Goal: Task Accomplishment & Management: Use online tool/utility

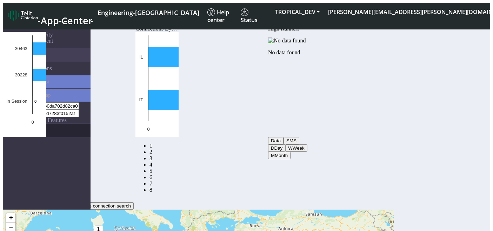
click at [35, 124] on link "eUICCs" at bounding box center [54, 130] width 74 height 13
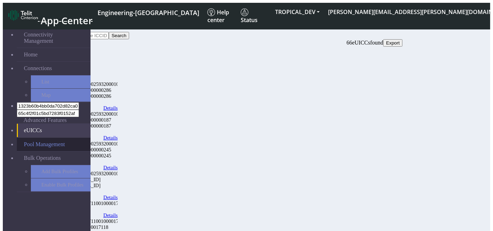
click at [32, 138] on link "Pool Management" at bounding box center [54, 144] width 74 height 13
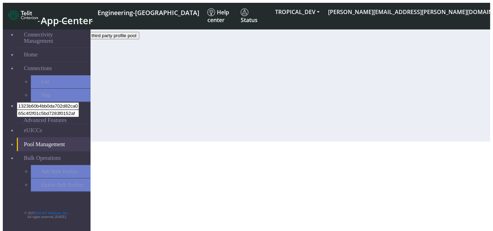
click at [136, 37] on span "Create third party profile pool" at bounding box center [106, 35] width 60 height 5
select select "IPv4"
select select "NONE"
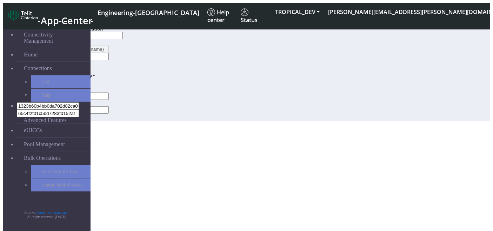
click at [87, 121] on button "Cancel" at bounding box center [76, 117] width 20 height 7
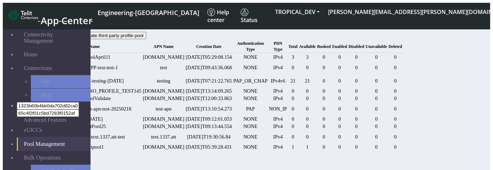
click at [221, 49] on span "Creation Date" at bounding box center [208, 46] width 25 height 5
click at [60, 151] on link "Bulk Operations" at bounding box center [54, 157] width 74 height 13
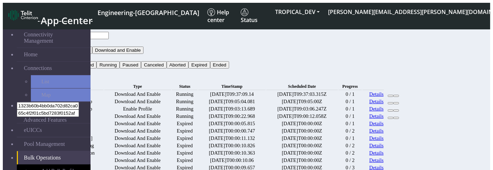
click at [62, 39] on button "Type" at bounding box center [55, 42] width 16 height 7
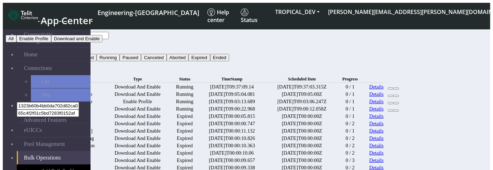
click at [51, 42] on button "Enable Profile" at bounding box center [33, 38] width 35 height 7
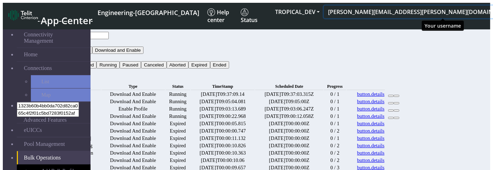
click at [421, 11] on button "[PERSON_NAME][EMAIL_ADDRESS][PERSON_NAME][DOMAIN_NAME]" at bounding box center [423, 12] width 198 height 13
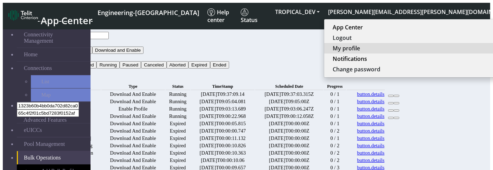
click at [425, 48] on button "My profile" at bounding box center [421, 48] width 195 height 11
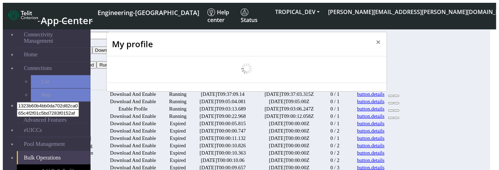
scroll to position [2, 0]
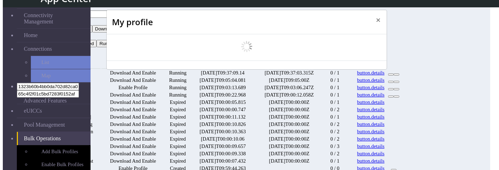
select select "en_US"
select select "5ea0823b1c5bd764010b9e0c"
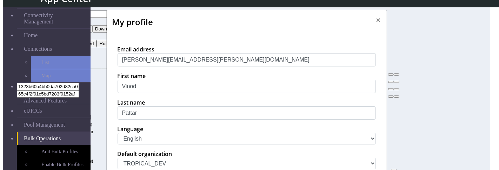
click at [160, 145] on select "中文 English Español" at bounding box center [246, 139] width 258 height 12
select select "zh_CN"
click at [117, 145] on select "中文 English Español" at bounding box center [246, 139] width 258 height 12
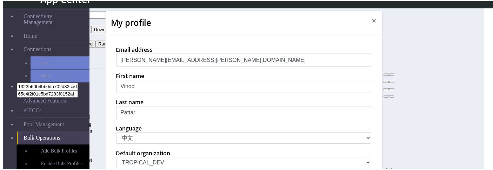
scroll to position [184, 0]
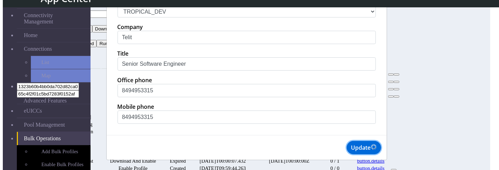
click at [374, 154] on button "Update" at bounding box center [363, 147] width 34 height 13
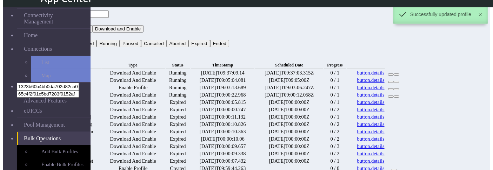
scroll to position [0, 0]
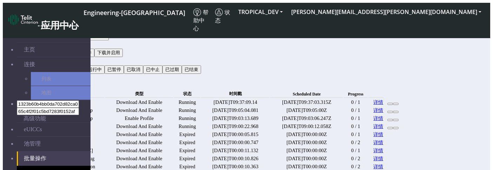
click at [61, 40] on button "类型" at bounding box center [54, 44] width 15 height 8
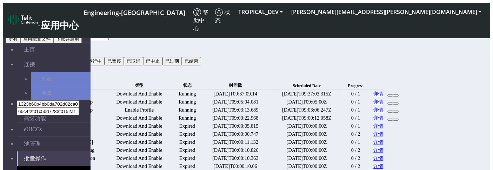
click at [20, 43] on button "所有" at bounding box center [13, 39] width 15 height 8
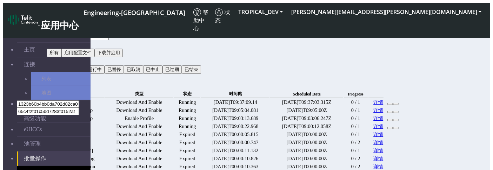
click at [61, 40] on button "所有" at bounding box center [54, 44] width 15 height 8
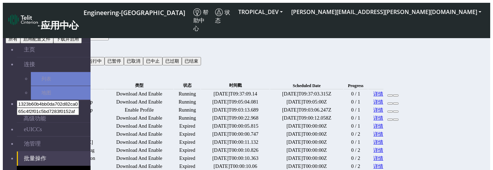
click at [53, 43] on button "启用配置文件" at bounding box center [36, 39] width 33 height 8
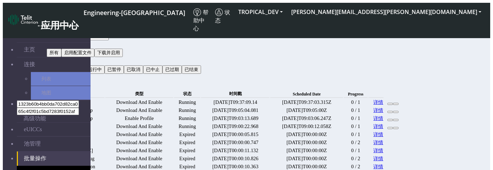
click at [61, 57] on button "状态" at bounding box center [54, 61] width 15 height 8
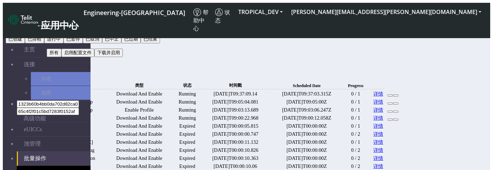
click at [63, 43] on button "运行中" at bounding box center [53, 39] width 19 height 8
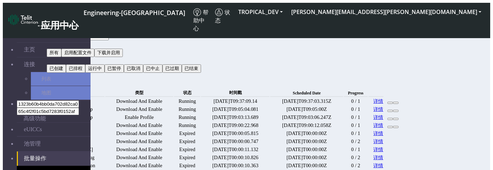
click at [61, 73] on button "搜索" at bounding box center [54, 77] width 15 height 8
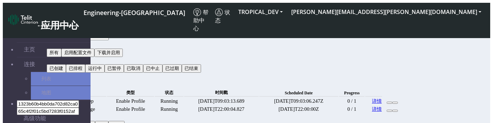
click at [80, 40] on button "启用配置文件" at bounding box center [63, 44] width 33 height 8
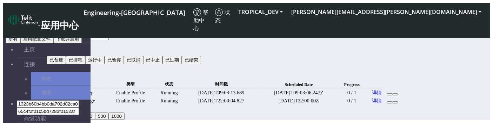
click at [82, 43] on button "下载并启用" at bounding box center [67, 39] width 28 height 8
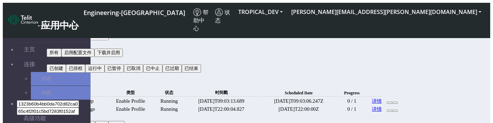
click at [61, 73] on button "搜索" at bounding box center [54, 77] width 15 height 8
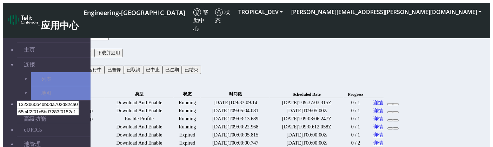
click at [61, 40] on button "类型" at bounding box center [54, 44] width 15 height 8
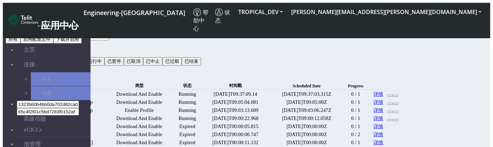
click at [53, 43] on button "启用配置文件" at bounding box center [36, 39] width 33 height 8
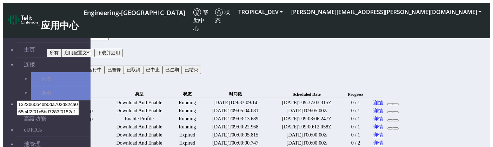
click at [61, 57] on button "状态" at bounding box center [54, 61] width 15 height 8
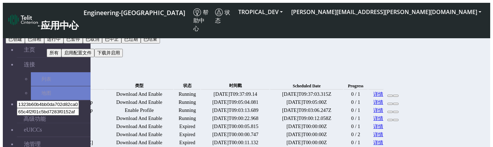
click at [63, 43] on button "运行中" at bounding box center [53, 39] width 19 height 8
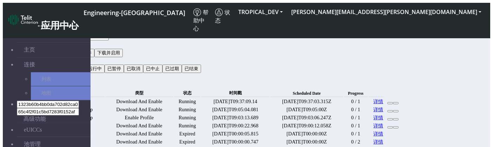
click at [69, 57] on button "Text.null" at bounding box center [58, 60] width 23 height 7
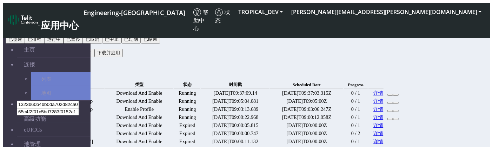
click at [25, 43] on button "已创建" at bounding box center [15, 39] width 19 height 8
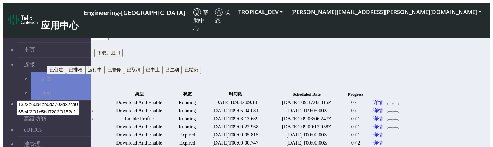
click at [66, 57] on button "已创建" at bounding box center [56, 61] width 19 height 8
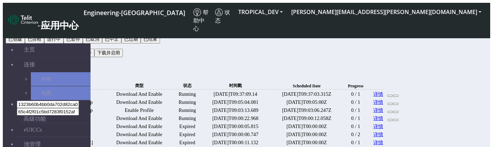
click at [44, 43] on button "已排程" at bounding box center [34, 39] width 19 height 8
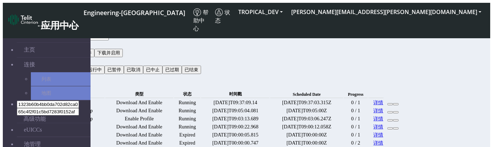
click at [61, 57] on button "状态" at bounding box center [54, 61] width 15 height 8
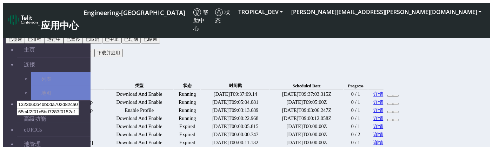
click at [63, 43] on button "运行中" at bounding box center [53, 39] width 19 height 8
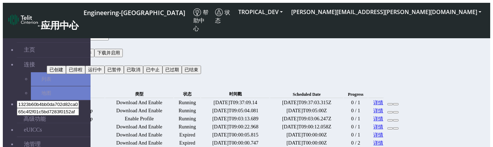
click at [61, 40] on button "类型" at bounding box center [54, 44] width 15 height 8
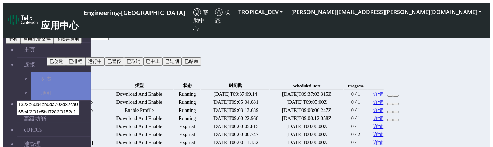
click at [82, 43] on button "下载并启用" at bounding box center [67, 39] width 28 height 8
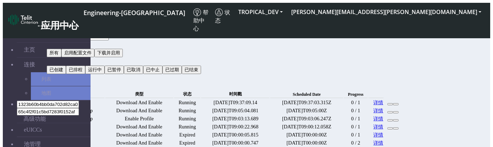
click at [66, 57] on button "运行中" at bounding box center [56, 61] width 19 height 8
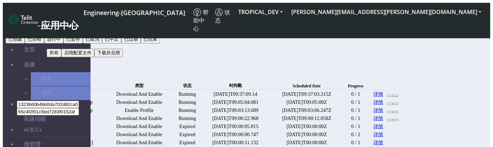
click at [121, 43] on button "已中止" at bounding box center [111, 39] width 19 height 8
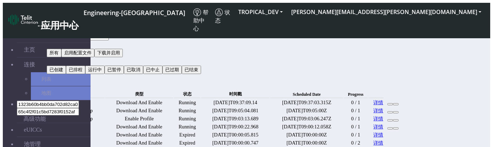
click at [61, 74] on button "搜索" at bounding box center [54, 78] width 15 height 8
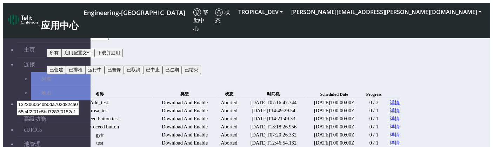
click at [66, 57] on button "已中止" at bounding box center [56, 61] width 19 height 8
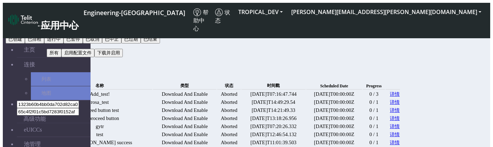
click at [160, 43] on button "已结束" at bounding box center [150, 39] width 19 height 8
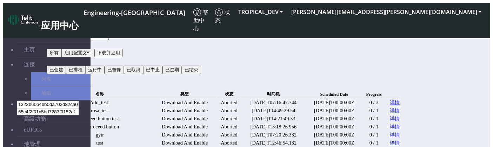
click at [75, 40] on button "下载并启用" at bounding box center [61, 44] width 28 height 8
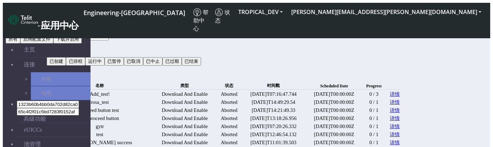
click at [82, 43] on button "下载并启用" at bounding box center [67, 39] width 28 height 8
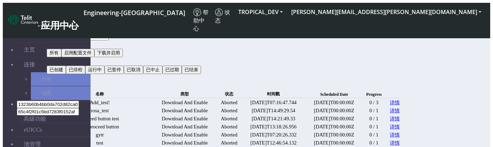
click at [75, 40] on button "下载并启用" at bounding box center [61, 44] width 28 height 8
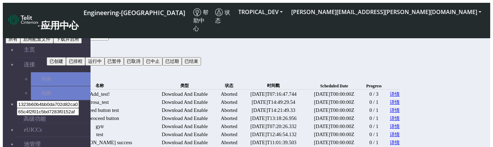
click at [53, 43] on button "启用配置文件" at bounding box center [36, 39] width 33 height 8
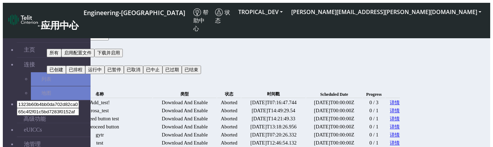
click at [61, 74] on button "搜索" at bounding box center [54, 78] width 15 height 8
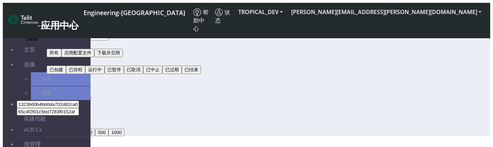
click at [64, 80] on icon "button" at bounding box center [64, 80] width 0 height 0
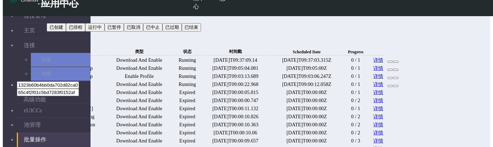
scroll to position [24, 0]
drag, startPoint x: 371, startPoint y: 25, endPoint x: 330, endPoint y: 28, distance: 41.2
click at [330, 47] on date "Scheduled Date" at bounding box center [306, 51] width 73 height 8
copy span "Scheduled Date"
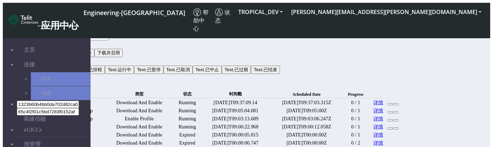
click at [61, 57] on button "状态" at bounding box center [54, 61] width 15 height 8
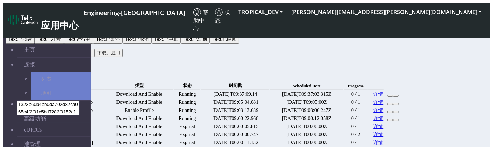
click at [64, 43] on button "Text.已排程" at bounding box center [49, 39] width 29 height 8
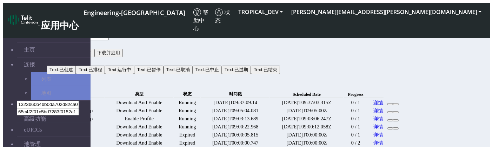
click at [66, 57] on button "已排程" at bounding box center [56, 61] width 19 height 8
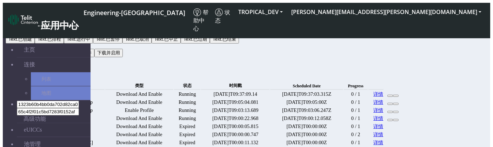
click at [181, 43] on button "Text.已中止" at bounding box center [165, 39] width 29 height 8
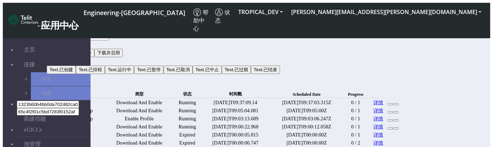
click at [66, 57] on button "已中止" at bounding box center [56, 61] width 19 height 8
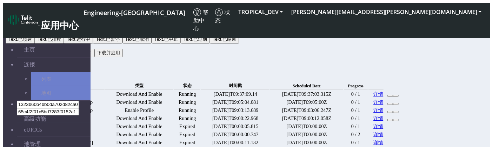
click at [210, 43] on button "Text.已过期" at bounding box center [195, 39] width 29 height 8
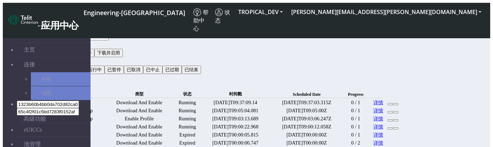
click at [61, 57] on button "状态" at bounding box center [54, 61] width 15 height 8
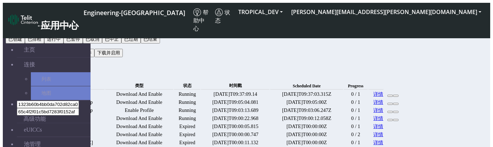
click at [63, 43] on button "运行中" at bounding box center [53, 39] width 19 height 8
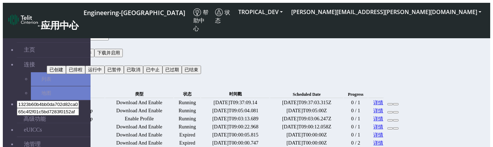
click at [66, 57] on button "运行中" at bounding box center [56, 61] width 19 height 8
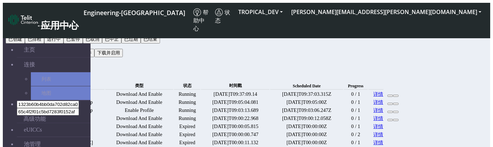
click at [102, 43] on button "已取消" at bounding box center [92, 39] width 19 height 8
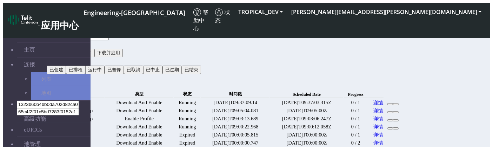
click at [66, 57] on button "已取消" at bounding box center [56, 61] width 19 height 8
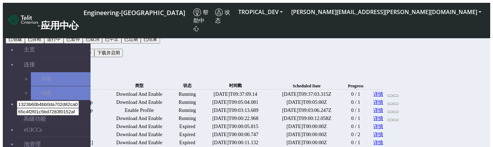
click at [121, 43] on button "已中止" at bounding box center [111, 39] width 19 height 8
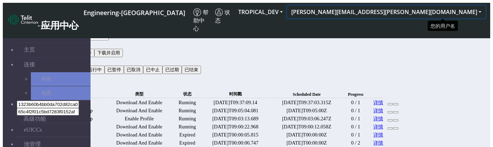
click at [427, 9] on button "[PERSON_NAME][EMAIL_ADDRESS][PERSON_NAME][DOMAIN_NAME]" at bounding box center [386, 12] width 198 height 13
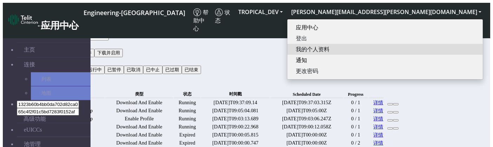
click at [427, 46] on button "我的个人资料" at bounding box center [384, 49] width 195 height 11
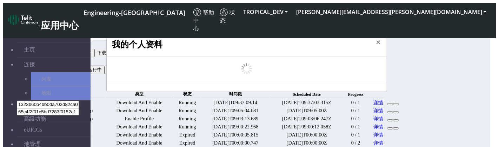
scroll to position [2, 0]
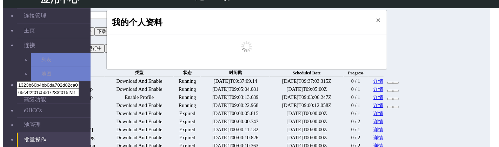
select select "5ea0823b1c5bd764010b9e0c"
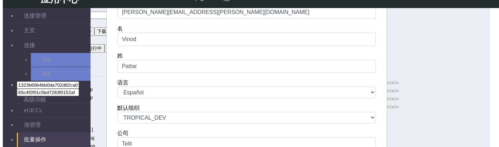
scroll to position [50, 0]
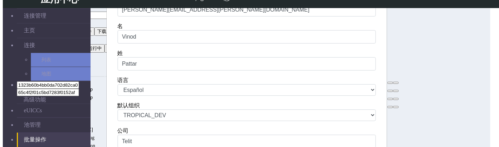
click at [150, 96] on select "中文 English Español" at bounding box center [246, 90] width 258 height 12
select select "en_US"
click at [117, 96] on select "中文 English Español" at bounding box center [246, 90] width 258 height 12
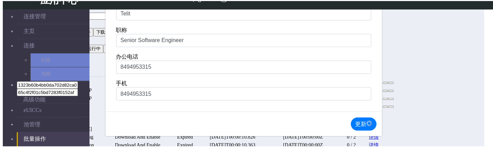
scroll to position [207, 0]
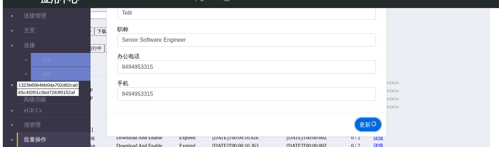
click at [361, 121] on button "更新" at bounding box center [368, 124] width 26 height 13
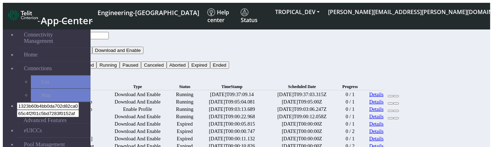
click at [66, 54] on button "Status" at bounding box center [56, 57] width 19 height 7
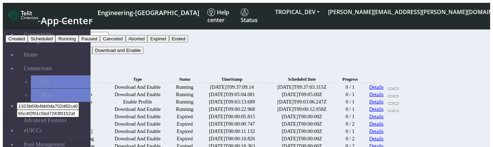
click at [100, 42] on button "Paused" at bounding box center [89, 38] width 21 height 7
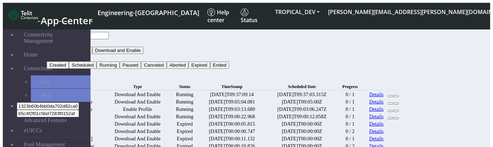
click at [68, 54] on button "Paused" at bounding box center [57, 57] width 21 height 7
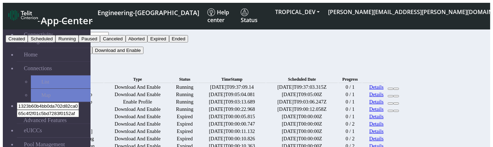
click at [62, 39] on button "Type" at bounding box center [55, 42] width 16 height 7
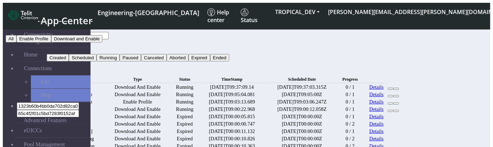
click at [102, 42] on button "Download and Enable" at bounding box center [76, 38] width 51 height 7
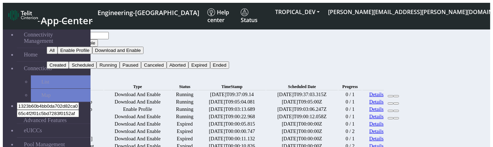
click at [68, 54] on button "Paused" at bounding box center [57, 57] width 21 height 7
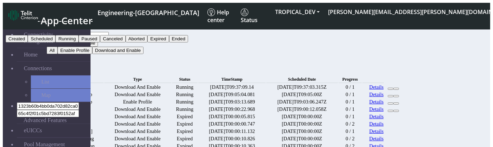
click at [188, 42] on button "Ended" at bounding box center [178, 38] width 19 height 7
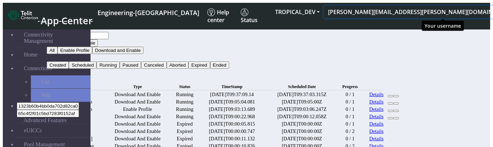
click at [404, 9] on button "[PERSON_NAME][EMAIL_ADDRESS][PERSON_NAME][DOMAIN_NAME]" at bounding box center [423, 12] width 198 height 13
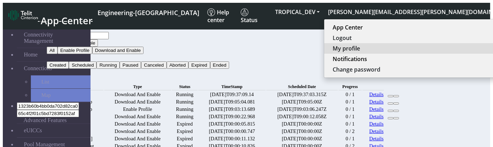
click at [418, 52] on button "My profile" at bounding box center [421, 48] width 195 height 11
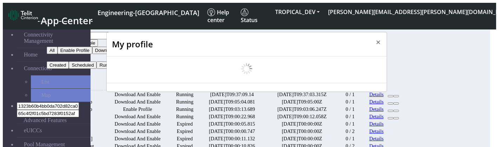
scroll to position [2, 0]
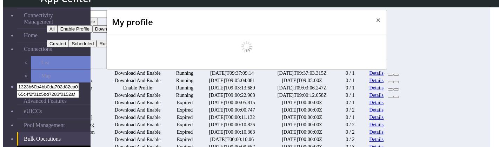
select select "en_US"
select select "5ea0823b1c5bd764010b9e0c"
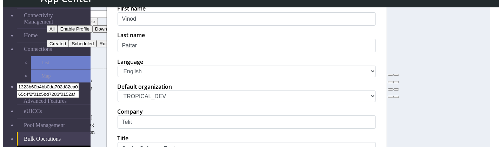
scroll to position [68, 0]
click at [161, 77] on select "中文 English Español" at bounding box center [246, 71] width 258 height 12
select select "zh_CN"
click at [117, 77] on select "中文 English Español" at bounding box center [246, 71] width 258 height 12
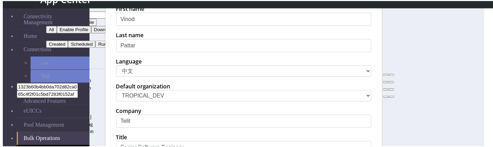
scroll to position [207, 0]
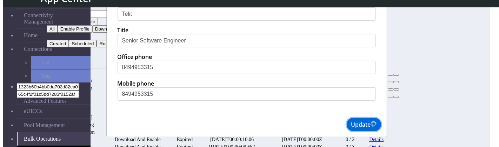
click at [361, 126] on button "Update" at bounding box center [363, 124] width 34 height 13
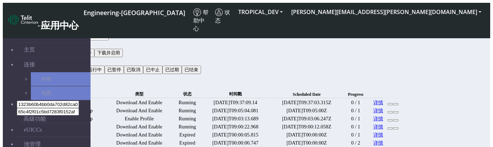
click at [61, 57] on button "状态" at bounding box center [54, 61] width 15 height 8
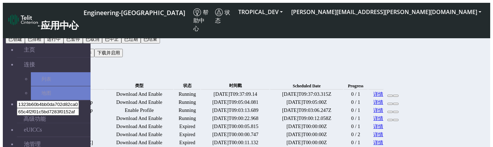
click at [83, 43] on button "已暂停" at bounding box center [72, 39] width 19 height 8
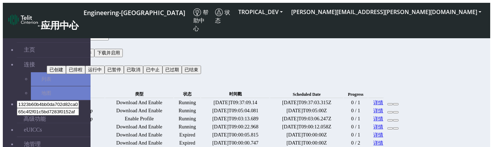
click at [61, 40] on button "类型" at bounding box center [54, 44] width 15 height 8
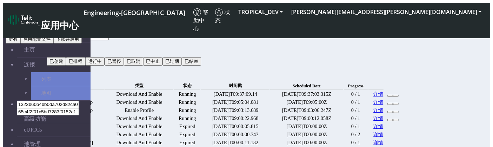
click at [82, 43] on button "下载并启用" at bounding box center [67, 39] width 28 height 8
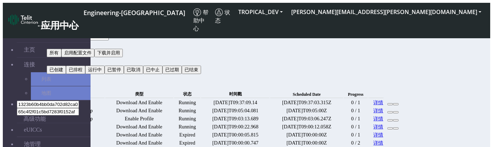
click at [61, 74] on button "搜索" at bounding box center [54, 78] width 15 height 8
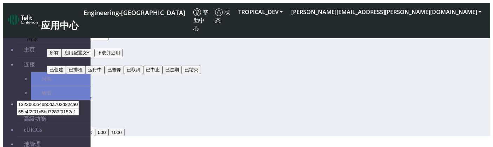
click at [67, 79] on button "button" at bounding box center [64, 80] width 6 height 2
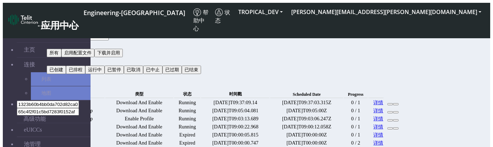
drag, startPoint x: 337, startPoint y: 65, endPoint x: 369, endPoint y: 65, distance: 32.6
click at [320, 92] on small "Scheduled Date" at bounding box center [306, 94] width 28 height 5
copy span "Scheduled Date"
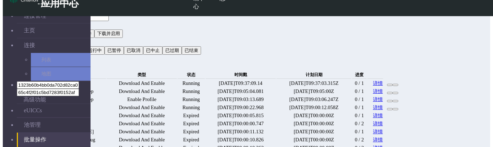
scroll to position [29, 0]
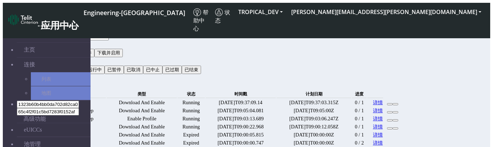
click at [383, 90] on th at bounding box center [375, 94] width 16 height 8
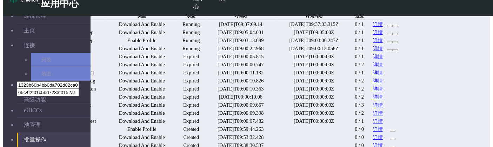
scroll to position [60, 0]
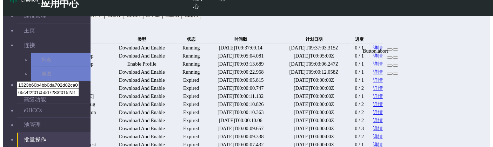
scroll to position [36, 0]
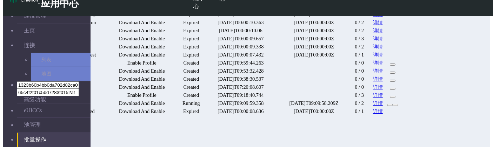
scroll to position [126, 0]
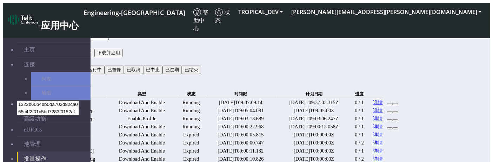
click at [61, 57] on button "状态" at bounding box center [54, 61] width 15 height 8
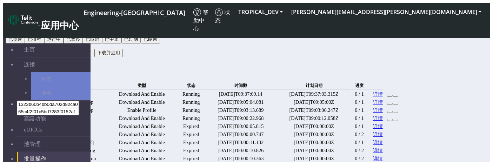
click at [363, 83] on span "进度" at bounding box center [359, 85] width 8 height 5
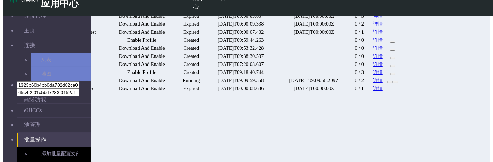
scroll to position [316, 0]
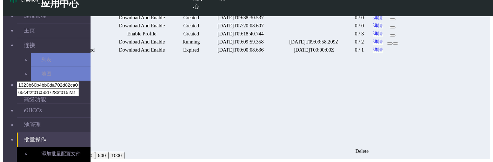
scroll to position [307, 0]
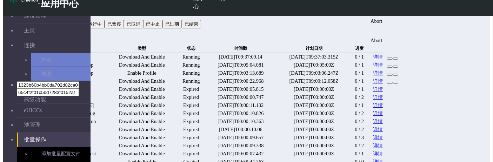
scroll to position [31, 0]
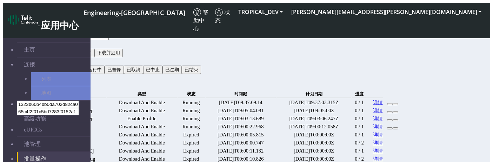
click at [383, 99] on link "详情" at bounding box center [378, 102] width 10 height 7
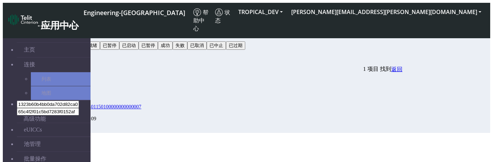
click at [61, 33] on button "状态" at bounding box center [54, 37] width 15 height 8
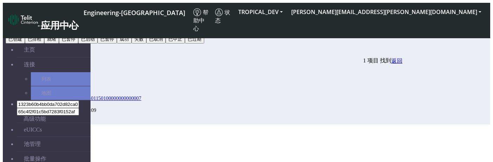
click at [78, 43] on button "已暂停" at bounding box center [68, 39] width 19 height 8
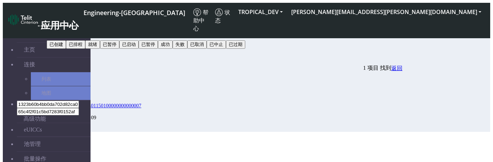
click at [61, 49] on button "搜索" at bounding box center [54, 53] width 15 height 8
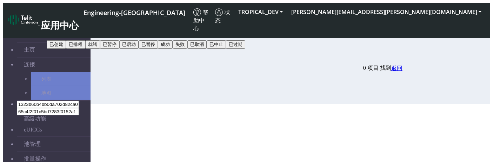
click at [68, 33] on button "Paused" at bounding box center [57, 36] width 21 height 7
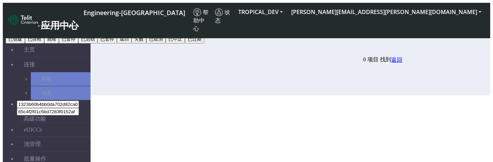
click at [131, 43] on button "成功" at bounding box center [124, 39] width 15 height 8
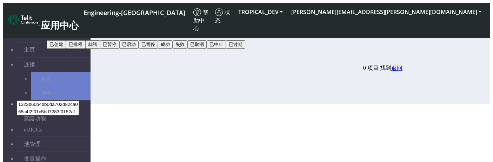
click at [76, 33] on button "Succeeded" at bounding box center [61, 36] width 29 height 7
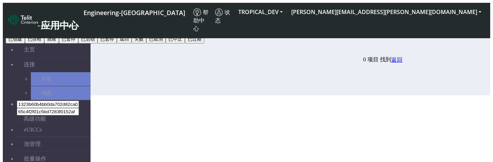
click at [146, 43] on button "失败" at bounding box center [138, 39] width 15 height 8
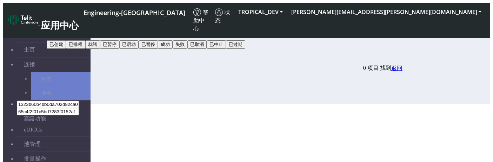
click at [61, 49] on button "搜索" at bounding box center [54, 53] width 15 height 8
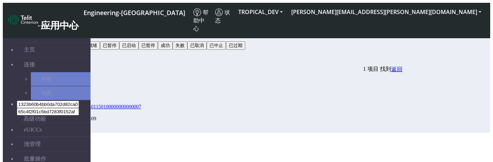
click at [61, 33] on button "状态" at bounding box center [54, 37] width 15 height 8
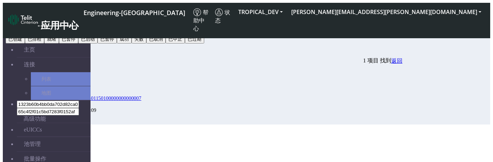
click at [146, 43] on button "失败" at bounding box center [138, 39] width 15 height 8
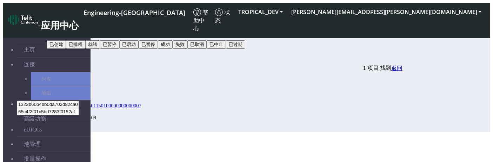
click at [61, 49] on button "搜索" at bounding box center [54, 53] width 15 height 8
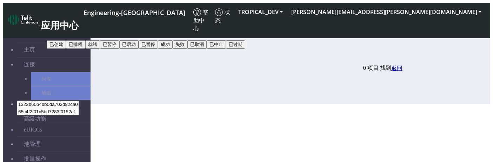
click at [65, 33] on button "Failed" at bounding box center [56, 36] width 18 height 7
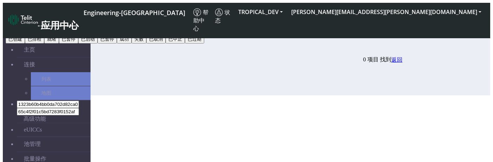
click at [44, 43] on button "已排程" at bounding box center [34, 39] width 19 height 8
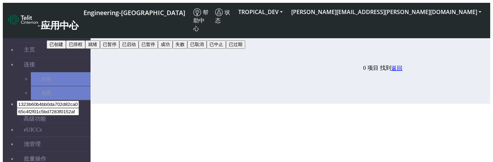
click at [61, 49] on button "搜索" at bounding box center [54, 53] width 15 height 8
click at [74, 33] on button "Scheduled" at bounding box center [61, 36] width 28 height 7
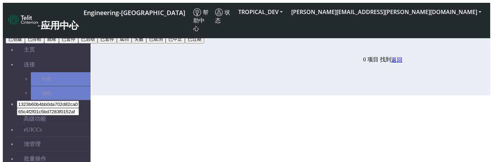
click at [25, 43] on button "已创建" at bounding box center [15, 39] width 19 height 8
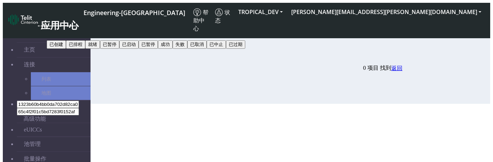
click at [61, 49] on button "搜索" at bounding box center [54, 53] width 15 height 8
click at [375, 60] on div "批量活动详情 0 项目 找到 返回" at bounding box center [225, 64] width 356 height 15
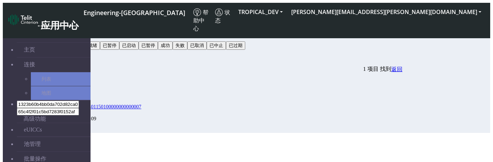
click at [61, 33] on button "状态" at bounding box center [54, 37] width 15 height 8
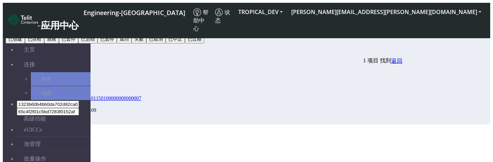
click at [146, 43] on button "失败" at bounding box center [138, 39] width 15 height 8
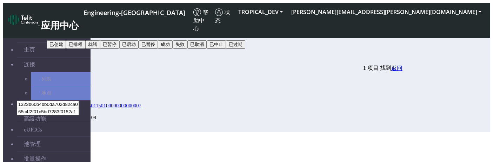
click at [61, 49] on button "搜索" at bounding box center [54, 53] width 15 height 8
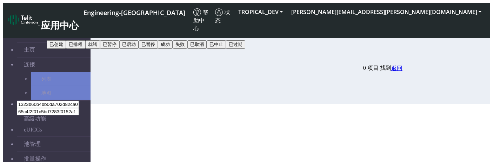
click at [65, 33] on button "Failed" at bounding box center [56, 36] width 18 height 7
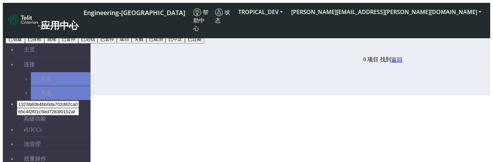
click at [78, 43] on button "已暂停" at bounding box center [68, 39] width 19 height 8
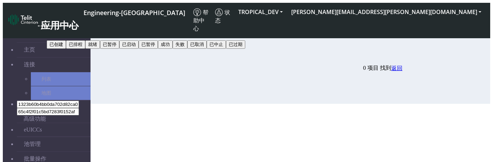
click at [61, 49] on button "搜索" at bounding box center [54, 53] width 15 height 8
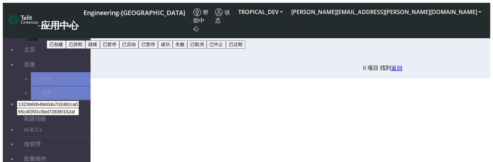
click at [64, 54] on icon "button" at bounding box center [64, 54] width 0 height 0
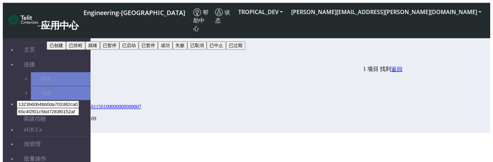
click at [61, 33] on button "状态" at bounding box center [54, 37] width 15 height 8
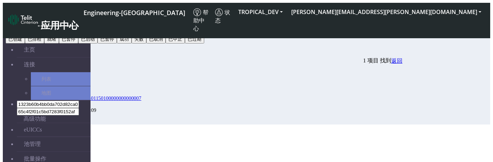
click at [354, 70] on li "EIDs 状态 时间戳" at bounding box center [231, 82] width 341 height 25
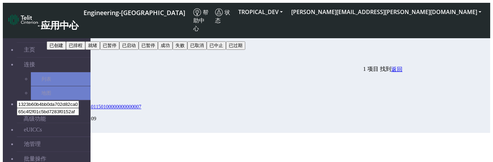
click at [402, 66] on span "返回" at bounding box center [396, 69] width 11 height 6
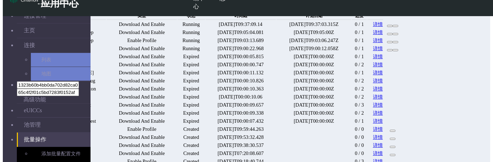
scroll to position [61, 0]
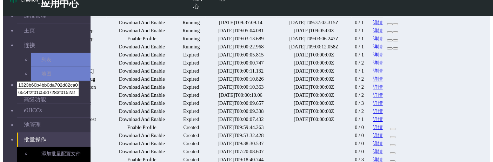
click at [383, 42] on link "详情" at bounding box center [378, 38] width 10 height 7
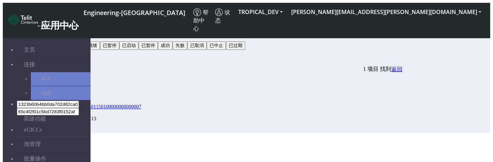
click at [402, 66] on span "返回" at bounding box center [396, 69] width 11 height 6
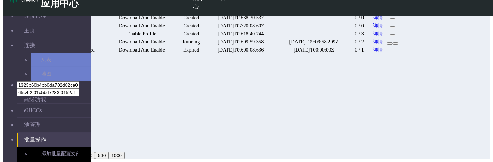
scroll to position [316, 0]
click at [383, 37] on link "详情" at bounding box center [378, 34] width 10 height 7
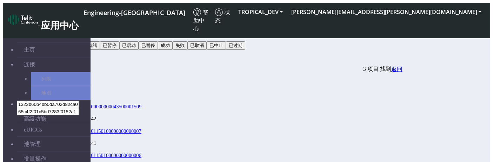
click at [402, 66] on span "返回" at bounding box center [396, 69] width 11 height 6
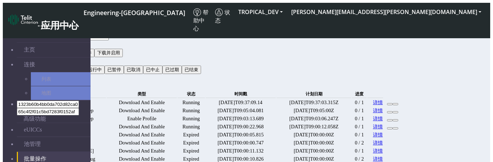
click at [61, 57] on button "状态" at bounding box center [54, 61] width 15 height 8
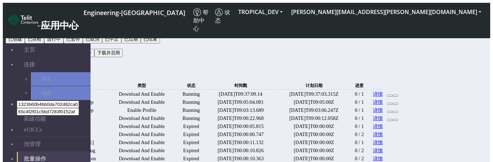
click at [121, 43] on button "已中止" at bounding box center [111, 39] width 19 height 8
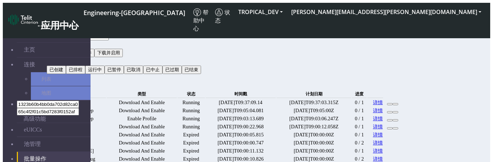
click at [61, 74] on button "搜索" at bounding box center [54, 78] width 15 height 8
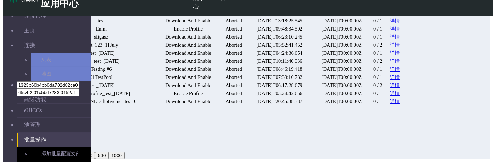
scroll to position [316, 0]
click at [399, 97] on link "详情" at bounding box center [395, 93] width 10 height 7
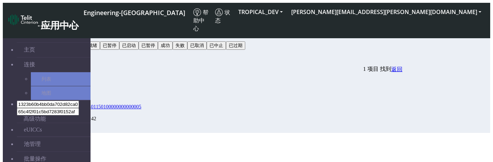
click at [61, 33] on button "状态" at bounding box center [54, 37] width 15 height 8
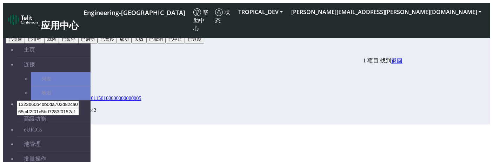
click at [146, 43] on button "失败" at bounding box center [138, 39] width 15 height 8
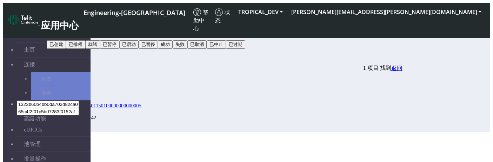
click at [61, 49] on button "搜索" at bounding box center [54, 53] width 15 height 8
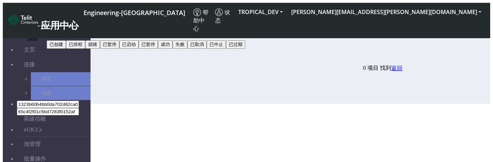
click at [64, 54] on icon "button" at bounding box center [64, 54] width 0 height 0
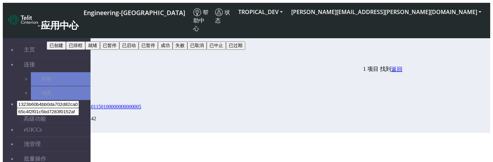
click at [402, 66] on span "返回" at bounding box center [396, 69] width 11 height 6
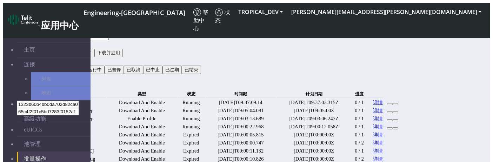
click at [61, 57] on button "状态" at bounding box center [54, 61] width 15 height 8
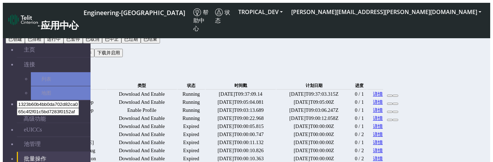
click at [83, 43] on button "已暂停" at bounding box center [72, 39] width 19 height 8
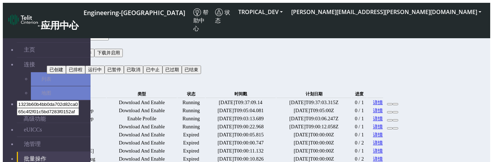
click at [402, 74] on div "搜索" at bounding box center [225, 78] width 356 height 8
click at [300, 82] on div "批量操作" at bounding box center [225, 85] width 356 height 7
click at [66, 57] on button "已暂停" at bounding box center [56, 61] width 19 height 8
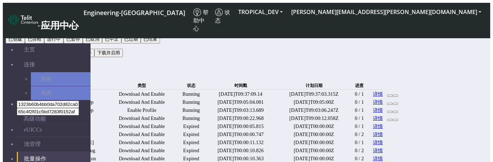
click at [327, 92] on date "2025-09-11T09:37:03.315Z" at bounding box center [313, 93] width 75 height 7
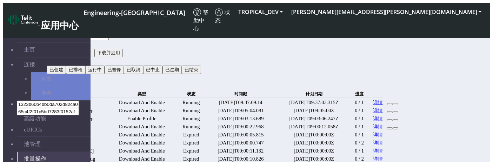
click at [383, 107] on link "详情" at bounding box center [378, 110] width 10 height 7
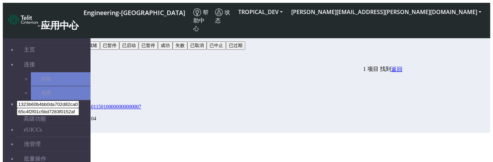
click at [61, 33] on button "状态" at bounding box center [54, 37] width 15 height 8
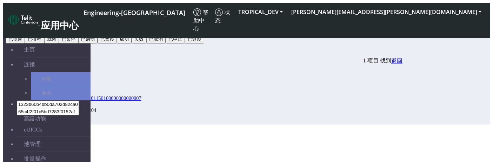
click at [44, 43] on button "已排程" at bounding box center [34, 39] width 19 height 8
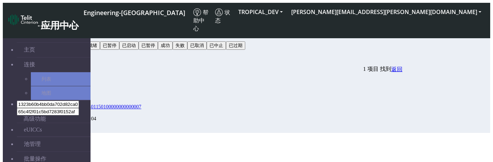
click at [61, 33] on button "状态" at bounding box center [54, 37] width 15 height 8
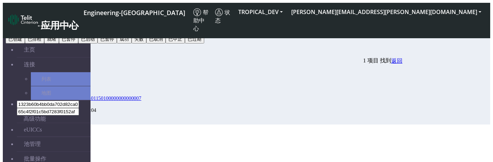
click at [44, 43] on button "已排程" at bounding box center [34, 39] width 19 height 8
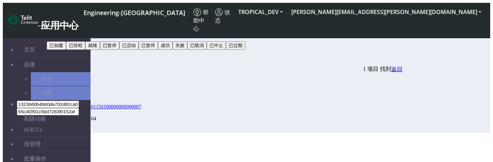
click at [66, 33] on button "已排程" at bounding box center [56, 37] width 19 height 8
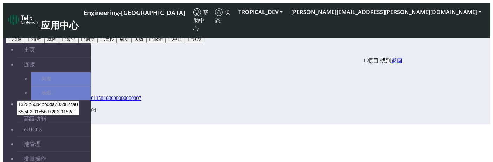
click at [146, 43] on button "失败" at bounding box center [138, 39] width 15 height 8
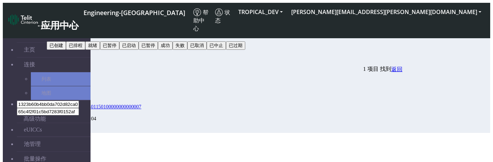
click at [61, 50] on button "搜索" at bounding box center [54, 54] width 15 height 8
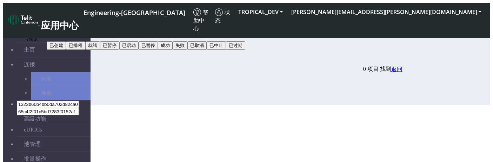
click at [64, 55] on icon "button" at bounding box center [64, 55] width 0 height 0
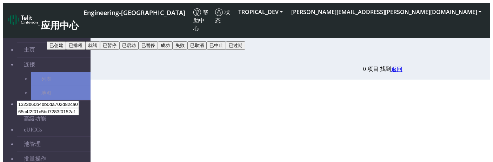
click at [61, 33] on button "状态" at bounding box center [54, 37] width 15 height 8
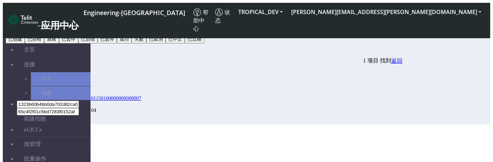
click at [402, 50] on div "批量活动详情 1 项目 找到 返回" at bounding box center [225, 57] width 356 height 15
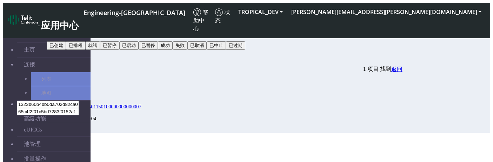
scroll to position [13, 0]
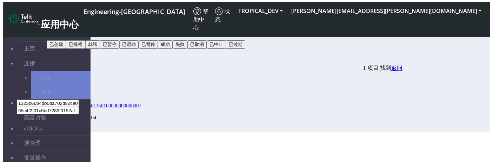
click at [61, 124] on icon at bounding box center [61, 124] width 0 height 0
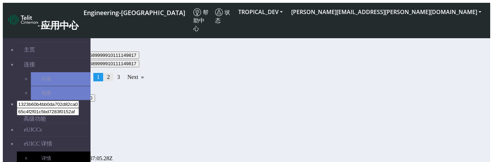
click at [113, 77] on link "page 2" at bounding box center [108, 77] width 10 height 8
click at [90, 43] on link "返回" at bounding box center [84, 46] width 11 height 6
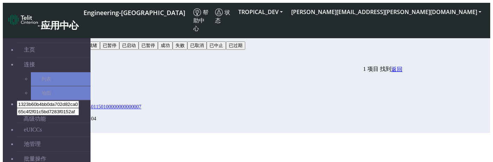
click at [402, 66] on span "返回" at bounding box center [396, 69] width 11 height 6
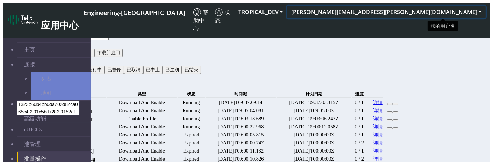
click at [434, 8] on button "[PERSON_NAME][EMAIL_ADDRESS][PERSON_NAME][DOMAIN_NAME]" at bounding box center [386, 12] width 198 height 13
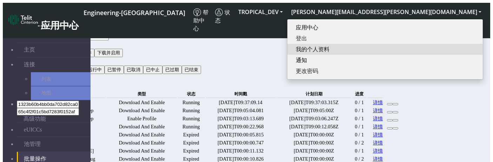
click at [419, 44] on button "我的个人资料" at bounding box center [384, 49] width 195 height 11
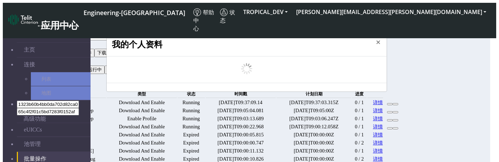
scroll to position [2, 0]
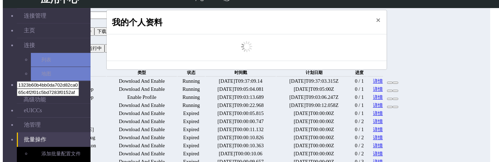
select select "5ea0823b1c5bd764010b9e0c"
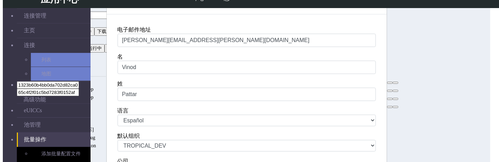
scroll to position [21, 0]
click at [141, 126] on select "中文 English Español" at bounding box center [246, 120] width 258 height 12
select select "en_US"
click at [117, 126] on select "中文 English Español" at bounding box center [246, 120] width 258 height 12
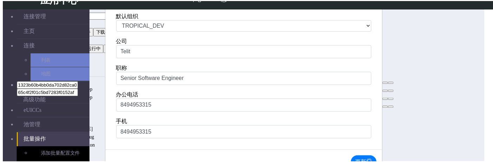
scroll to position [192, 0]
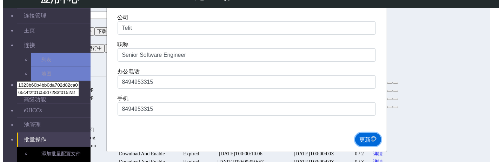
click at [368, 138] on button "更新" at bounding box center [368, 139] width 26 height 13
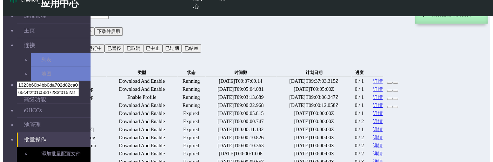
scroll to position [0, 0]
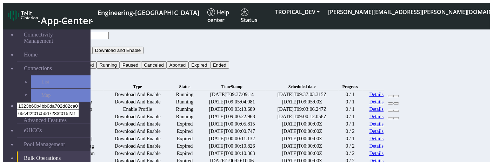
click at [66, 54] on button "Status" at bounding box center [56, 57] width 19 height 7
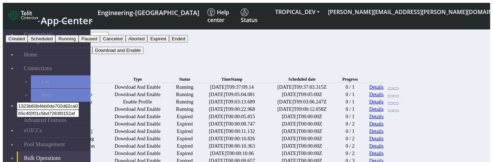
click at [169, 42] on button "Expired" at bounding box center [157, 38] width 21 height 7
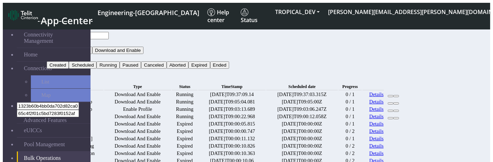
click at [67, 69] on button "Search" at bounding box center [57, 72] width 20 height 7
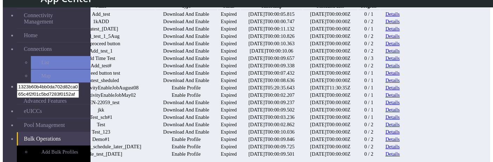
scroll to position [61, 0]
click at [400, 46] on link "Details" at bounding box center [392, 43] width 14 height 6
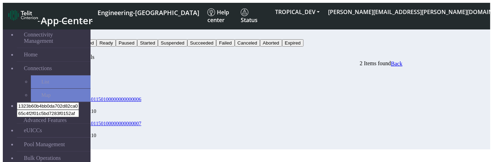
click at [66, 33] on button "Status" at bounding box center [56, 35] width 19 height 7
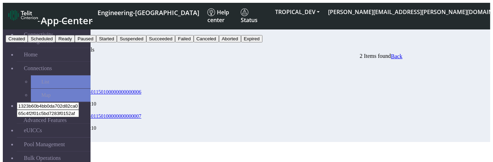
click at [193, 42] on button "Failed" at bounding box center [184, 38] width 18 height 7
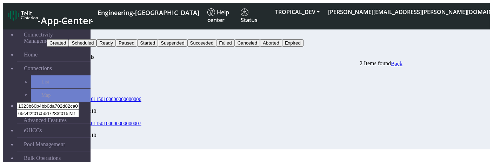
click at [67, 47] on button "Search" at bounding box center [57, 50] width 20 height 7
click at [388, 61] on span "Export" at bounding box center [381, 63] width 14 height 5
click at [358, 54] on div "Bulk Activity Details 2 Items found Export Back" at bounding box center [225, 61] width 356 height 14
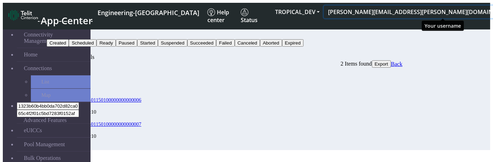
click at [421, 11] on button "[PERSON_NAME][EMAIL_ADDRESS][PERSON_NAME][DOMAIN_NAME]" at bounding box center [423, 12] width 198 height 13
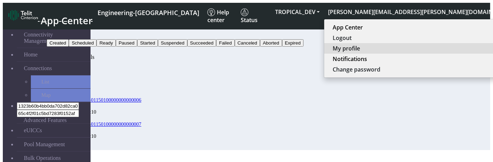
click at [413, 48] on button "My profile" at bounding box center [421, 48] width 195 height 11
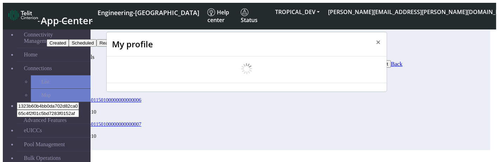
scroll to position [2, 0]
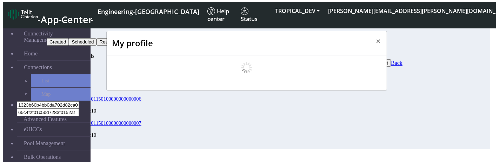
select select "en_US"
select select "5ea0823b1c5bd764010b9e0c"
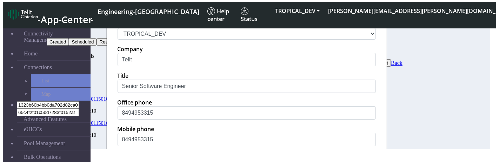
scroll to position [146, 0]
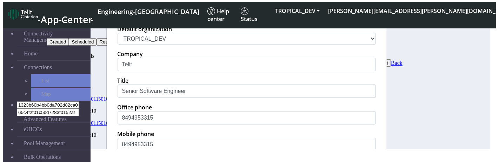
click at [134, 19] on select "中文 English Español" at bounding box center [246, 14] width 258 height 12
select select "es"
click at [117, 17] on select "中文 English Español" at bounding box center [246, 14] width 258 height 12
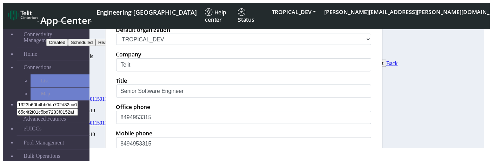
scroll to position [209, 0]
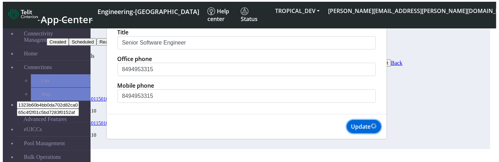
click at [365, 133] on button "Update" at bounding box center [363, 126] width 34 height 13
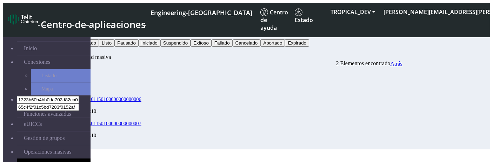
click at [67, 32] on button "Estado" at bounding box center [57, 35] width 20 height 7
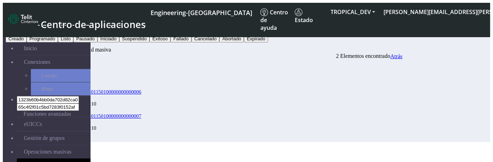
click at [191, 42] on button "Fallado" at bounding box center [180, 38] width 21 height 7
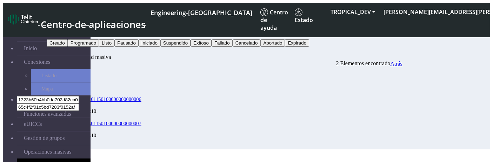
click at [67, 47] on button "Buscar" at bounding box center [57, 50] width 20 height 7
click at [387, 61] on span "Exportar" at bounding box center [379, 63] width 18 height 5
click at [235, 54] on div "Detalles de actividad masiva 2 Elementos encontrado Exportar Atrás" at bounding box center [225, 61] width 356 height 14
click at [402, 61] on link "Atrás" at bounding box center [396, 64] width 12 height 6
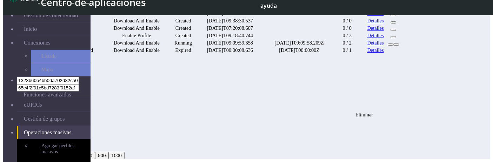
scroll to position [316, 0]
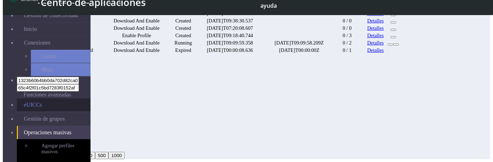
click at [31, 98] on link "eUICCs" at bounding box center [54, 104] width 74 height 13
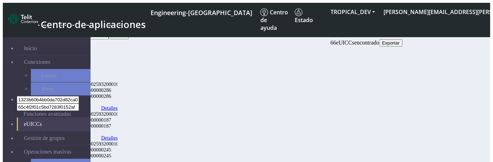
click at [88, 64] on span "Fallback ICCID" at bounding box center [74, 66] width 27 height 5
click at [418, 8] on button "[PERSON_NAME][EMAIL_ADDRESS][PERSON_NAME][DOMAIN_NAME]" at bounding box center [478, 12] width 198 height 13
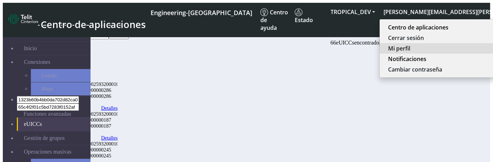
click at [422, 47] on button "Mi perfil" at bounding box center [476, 48] width 195 height 11
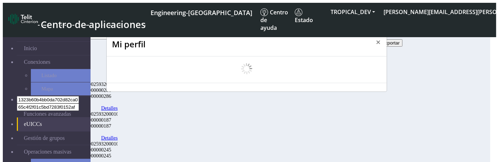
scroll to position [2, 0]
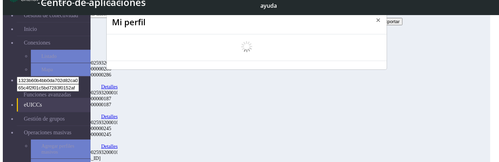
select select "es"
select select "5ea0823b1c5bd764010b9e0c"
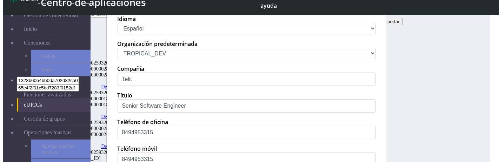
scroll to position [114, 0]
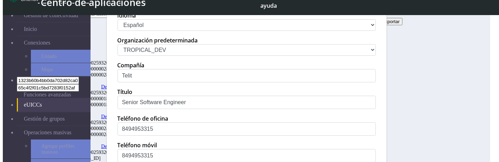
click at [218, 31] on select "中文 English Español" at bounding box center [246, 25] width 258 height 12
select select "en_US"
click at [117, 31] on select "中文 English Español" at bounding box center [246, 25] width 258 height 12
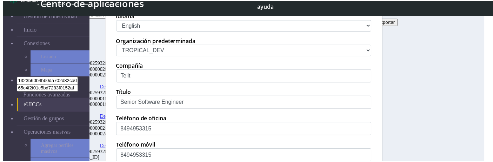
scroll to position [192, 0]
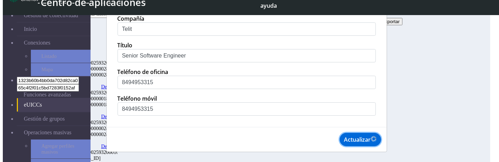
click at [353, 142] on button "Actualizar" at bounding box center [359, 139] width 41 height 13
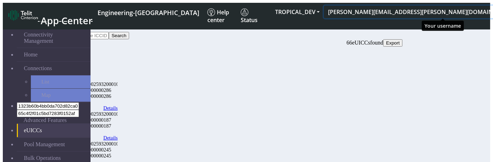
click at [429, 9] on button "[PERSON_NAME][EMAIL_ADDRESS][PERSON_NAME][DOMAIN_NAME]" at bounding box center [423, 12] width 198 height 13
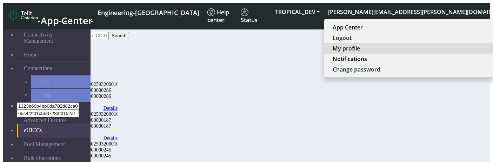
click at [422, 43] on button "My profile" at bounding box center [421, 48] width 195 height 11
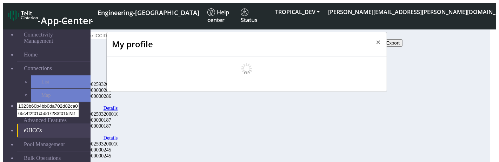
scroll to position [2, 0]
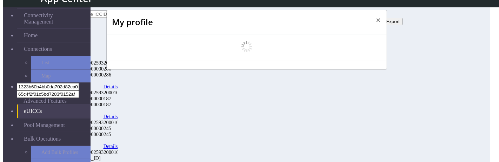
select select "en_US"
select select "5ea0823b1c5bd764010b9e0c"
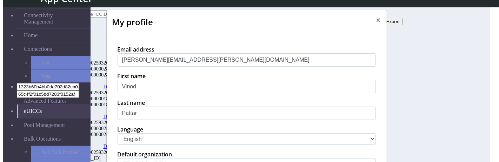
click at [140, 145] on select "中文 English Español" at bounding box center [246, 139] width 258 height 12
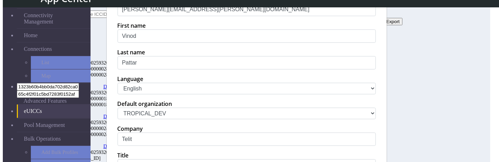
scroll to position [60, 0]
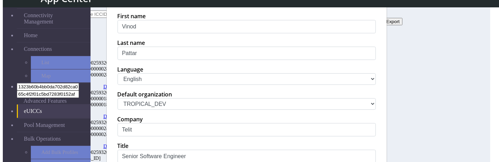
click at [136, 85] on select "中文 English Español" at bounding box center [246, 79] width 258 height 12
select select "es"
click at [117, 85] on select "中文 English Español" at bounding box center [246, 79] width 258 height 12
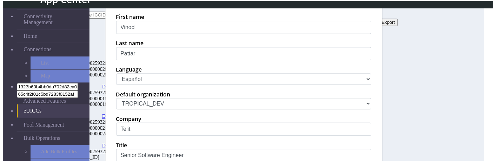
scroll to position [192, 0]
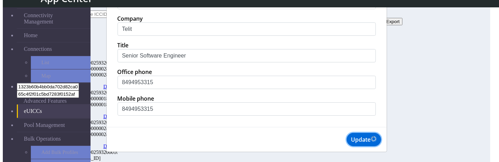
click at [358, 143] on button "Update" at bounding box center [363, 139] width 34 height 13
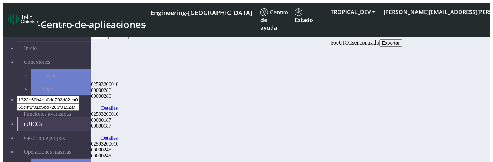
click at [154, 32] on div "eUICCs" at bounding box center [225, 29] width 356 height 6
click at [399, 40] on span "Exportar" at bounding box center [391, 42] width 18 height 5
click at [117, 99] on div "32" at bounding box center [89, 102] width 57 height 6
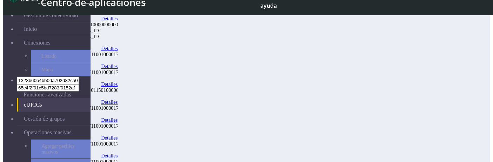
scroll to position [386, 0]
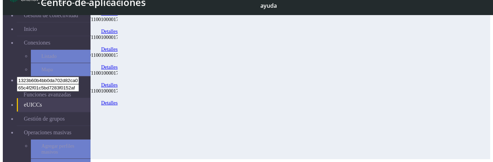
click at [117, 88] on link "Detalles" at bounding box center [109, 85] width 16 height 6
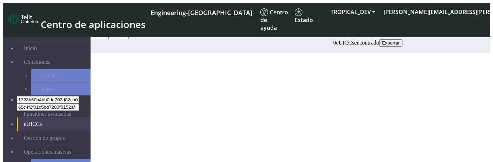
scroll to position [2, 0]
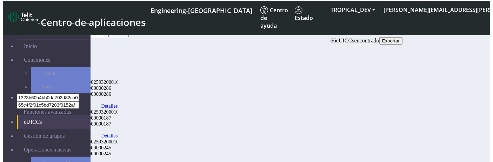
click at [117, 103] on link "Detalles" at bounding box center [109, 106] width 16 height 6
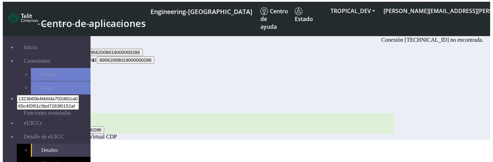
click at [89, 138] on span "formLabelcarrier" at bounding box center [68, 137] width 42 height 6
copy span "formLabelcarrier"
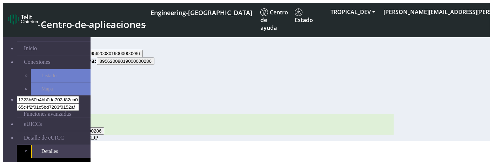
scroll to position [2, 0]
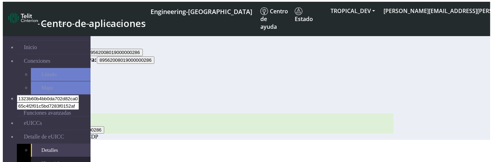
click at [54, 157] on link "Historial" at bounding box center [61, 163] width 60 height 13
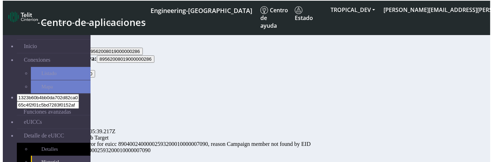
click at [70, 77] on button "Exportar" at bounding box center [58, 80] width 23 height 7
click at [268, 90] on li "[PERSON_NAME] Valor previo Valor Estado ¿Quién soy?" at bounding box center [227, 109] width 333 height 38
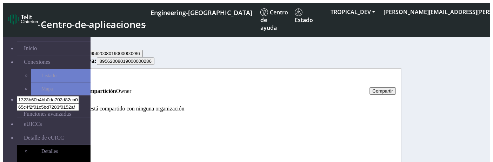
click at [89, 82] on link "Historial" at bounding box center [79, 79] width 20 height 6
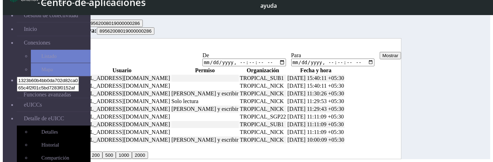
scroll to position [27, 0]
click at [401, 52] on button "Mostrar" at bounding box center [389, 55] width 21 height 7
click at [69, 46] on link "Estado" at bounding box center [61, 49] width 15 height 6
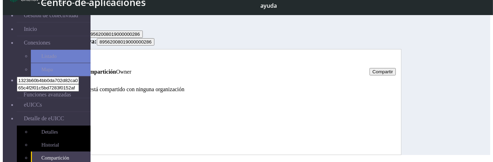
click at [395, 68] on button "Compartir" at bounding box center [382, 71] width 26 height 7
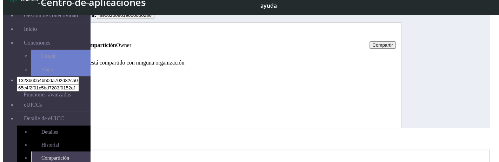
click at [112, 12] on ngb-highlight "TROP ICAL_DEV" at bounding box center [94, 9] width 35 height 5
type input "TROPICAL_DEV"
select select "rw"
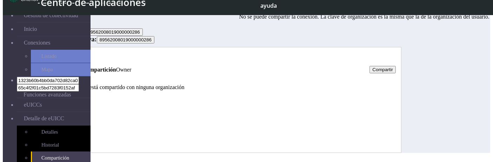
scroll to position [0, 0]
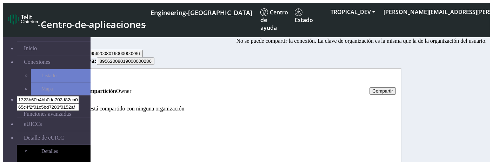
click at [89, 82] on link "Historial" at bounding box center [79, 79] width 20 height 6
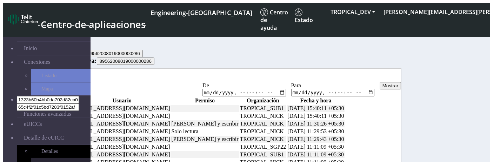
scroll to position [66, 0]
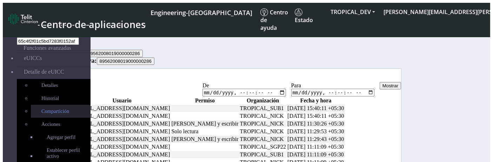
click at [35, 105] on link "Compartición" at bounding box center [61, 111] width 60 height 13
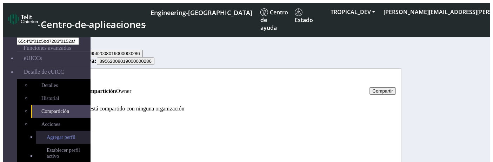
click at [39, 131] on link "Agregar perfil" at bounding box center [63, 137] width 54 height 13
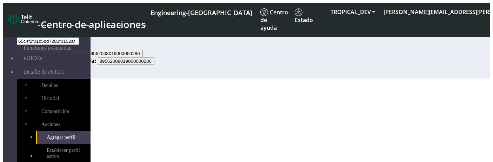
click at [79, 79] on button "Obtener lista" at bounding box center [63, 74] width 32 height 7
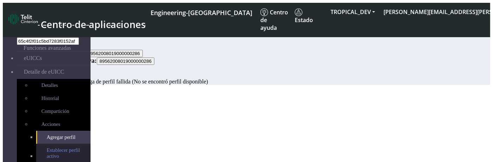
click at [50, 147] on span "Establecer perfil activo" at bounding box center [65, 153] width 37 height 12
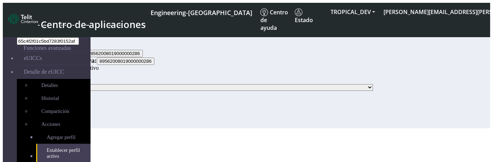
click at [141, 91] on select "[TECHNICAL_ID]" at bounding box center [225, 87] width 293 height 7
select select "[TECHNICAL_ID]"
click at [109, 91] on select "[TECHNICAL_ID]" at bounding box center [225, 87] width 293 height 7
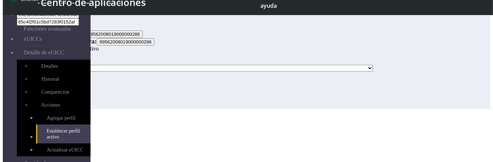
scroll to position [14, 0]
click at [87, 84] on button "Actualizar" at bounding box center [74, 80] width 26 height 7
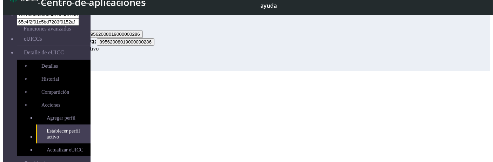
scroll to position [0, 0]
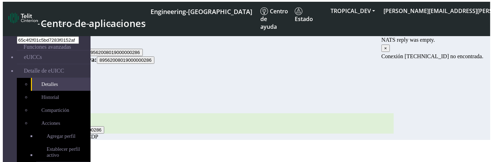
scroll to position [107, 0]
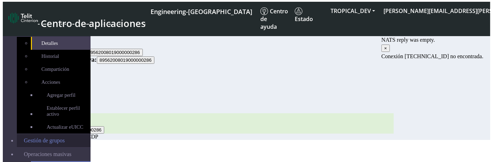
click at [38, 134] on link "Gestión de grupos" at bounding box center [54, 140] width 74 height 13
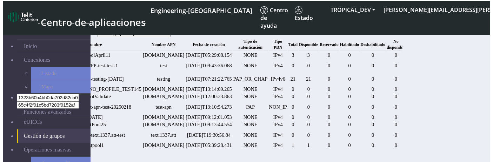
scroll to position [0, 74]
click at [441, 72] on link "Añadir perfiles" at bounding box center [433, 66] width 15 height 12
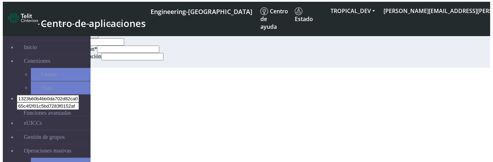
click at [99, 33] on button "Carga masiva" at bounding box center [81, 34] width 34 height 7
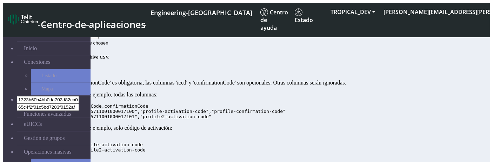
click at [64, 32] on button "Único" at bounding box center [56, 35] width 18 height 7
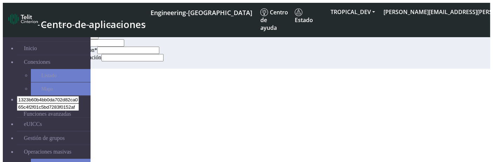
click at [90, 69] on button "Cancelar" at bounding box center [78, 64] width 24 height 7
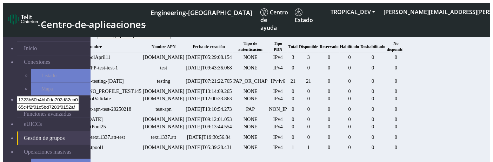
click at [171, 39] on button "Crear grupo de perfil de terceros" at bounding box center [133, 35] width 73 height 7
select select "IPv4"
select select "NONE"
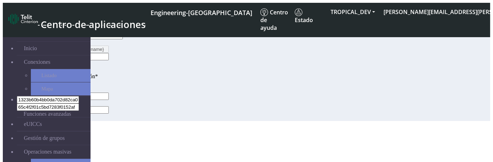
scroll to position [9, 0]
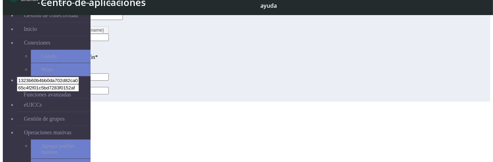
click at [88, 102] on button "Cancelar" at bounding box center [76, 97] width 24 height 7
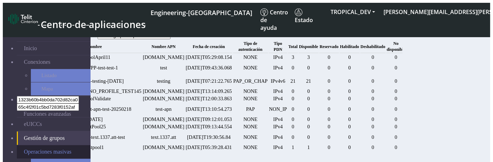
click at [53, 149] on span "Operaciones masivas" at bounding box center [48, 152] width 48 height 6
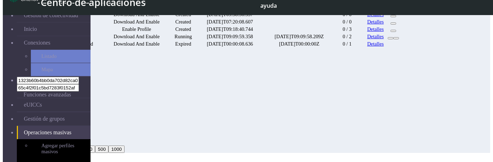
scroll to position [316, 0]
click at [384, 40] on link "Detalles" at bounding box center [375, 37] width 16 height 6
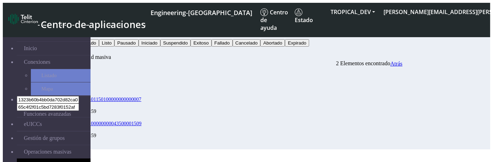
click at [67, 32] on button "Estado" at bounding box center [57, 35] width 20 height 7
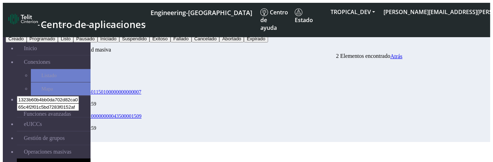
click at [141, 89] on link "89033024103401150100000000000007" at bounding box center [101, 92] width 81 height 6
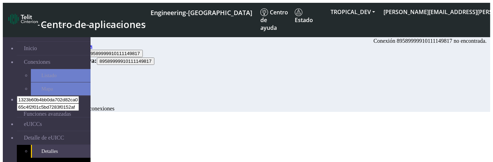
scroll to position [2, 0]
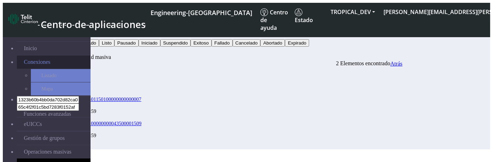
click at [53, 56] on link "Conexiones" at bounding box center [54, 61] width 74 height 13
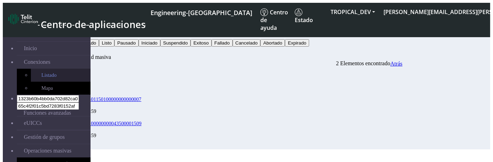
click at [49, 69] on link "Listado" at bounding box center [61, 75] width 60 height 13
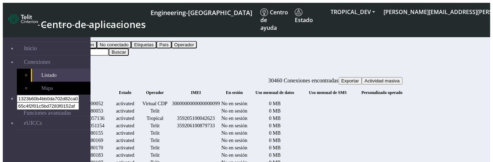
click at [129, 48] on button "Buscar" at bounding box center [119, 51] width 20 height 7
click at [144, 41] on div "Filtrar por Consulta Consulta En sesión No conectado Etiquetas País Operador Bu…" at bounding box center [225, 41] width 356 height 28
click at [71, 41] on button "Consulta" at bounding box center [59, 37] width 24 height 7
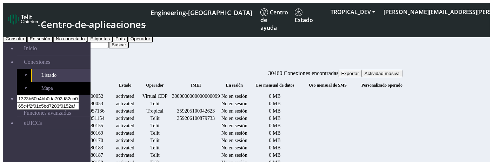
click at [53, 42] on button "En sesión" at bounding box center [40, 38] width 26 height 7
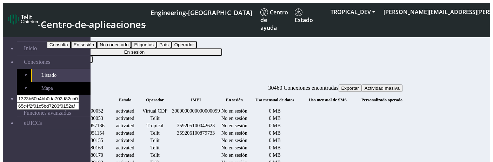
click at [213, 48] on button "En sesión" at bounding box center [134, 51] width 175 height 7
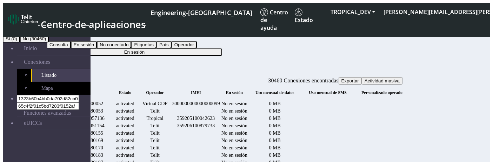
click at [20, 42] on button "Sí (0)" at bounding box center [11, 38] width 17 height 7
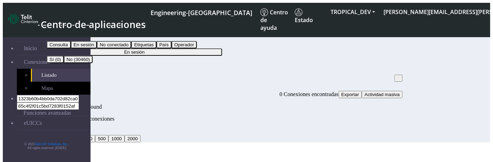
click at [192, 48] on button "En sesión" at bounding box center [134, 51] width 175 height 7
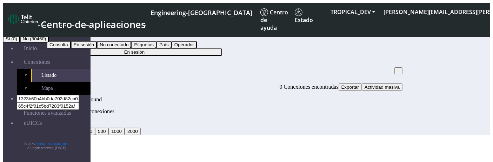
click at [49, 42] on button "No (30460)" at bounding box center [34, 38] width 29 height 7
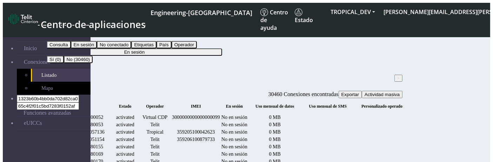
click at [160, 41] on div "Filtrar por En sesión Consulta En sesión No conectado Etiquetas País Operador E…" at bounding box center [225, 45] width 356 height 36
click at [73, 34] on button "En sesión" at bounding box center [60, 37] width 26 height 7
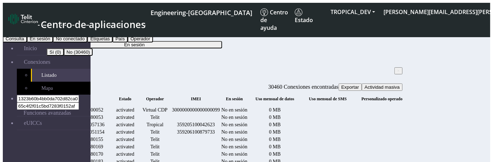
click at [27, 42] on button "Consulta" at bounding box center [15, 38] width 24 height 7
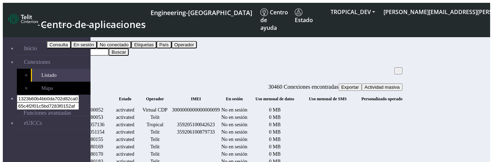
click at [109, 48] on input "Search..." at bounding box center [78, 51] width 62 height 7
type input "m"
click at [129, 48] on button "Buscar" at bounding box center [119, 51] width 20 height 7
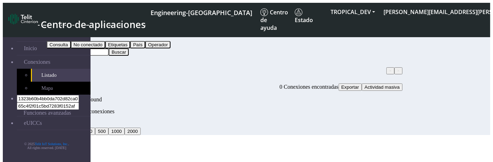
click at [397, 68] on span "×" at bounding box center [398, 70] width 2 height 5
click at [51, 67] on span "× m" at bounding box center [49, 70] width 4 height 6
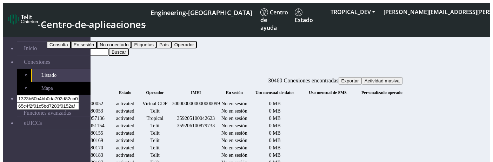
click at [71, 34] on button "Consulta" at bounding box center [59, 37] width 24 height 7
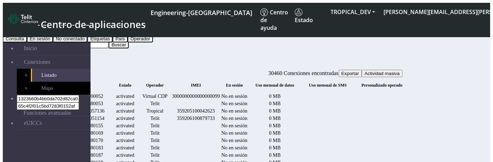
click at [128, 42] on button "País" at bounding box center [120, 38] width 15 height 7
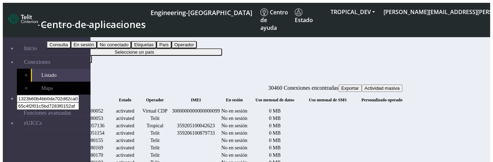
click at [222, 48] on button "Seleccione un país" at bounding box center [134, 51] width 175 height 7
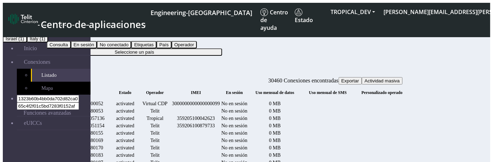
click at [27, 42] on button "Israel (1)" at bounding box center [15, 38] width 24 height 7
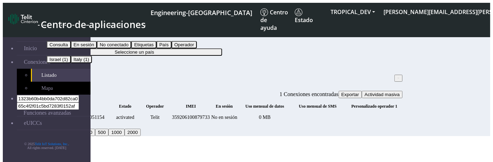
click at [62, 38] on button "País" at bounding box center [54, 37] width 15 height 7
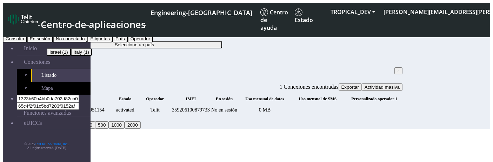
click at [87, 42] on button "No conectado" at bounding box center [70, 38] width 34 height 7
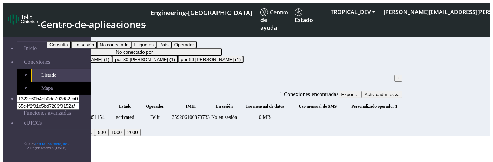
click at [212, 48] on button "No conectado por" at bounding box center [134, 51] width 175 height 7
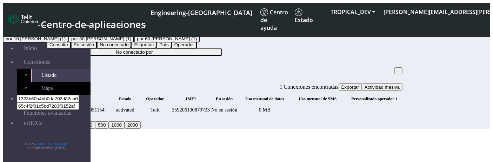
click at [81, 35] on button "No conectado" at bounding box center [64, 37] width 34 height 7
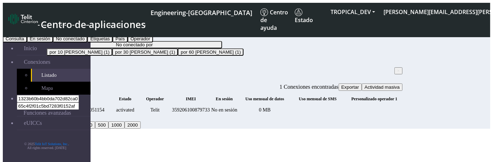
click at [113, 42] on button "Etiquetas" at bounding box center [99, 38] width 25 height 7
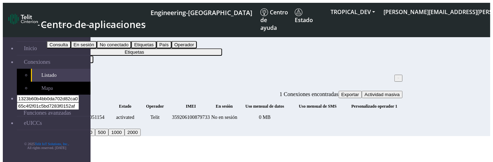
click at [222, 48] on button "Etiquetas" at bounding box center [134, 51] width 175 height 7
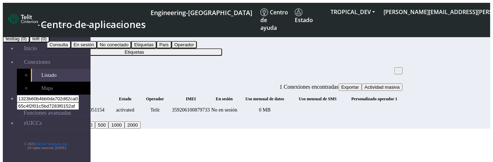
click at [29, 42] on button "testtag (0)" at bounding box center [16, 38] width 27 height 7
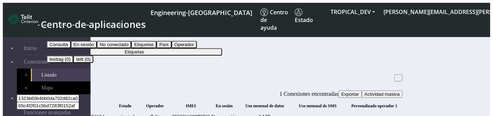
click at [222, 48] on button "Etiquetas" at bounding box center [134, 51] width 175 height 7
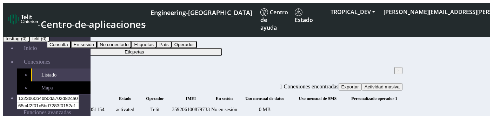
click at [29, 42] on button "testtag (0)" at bounding box center [16, 38] width 27 height 7
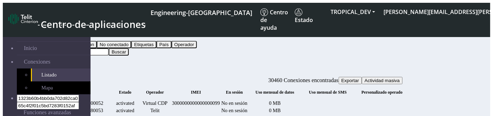
click at [71, 36] on button "Consulta" at bounding box center [59, 37] width 24 height 7
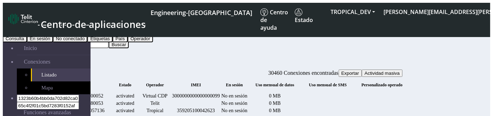
click at [113, 42] on button "Etiquetas" at bounding box center [99, 38] width 25 height 7
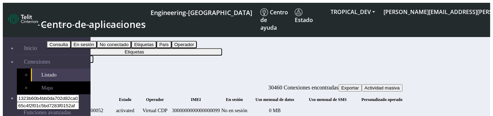
click at [219, 48] on button "Etiquetas" at bounding box center [134, 51] width 175 height 7
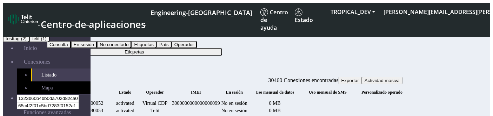
click at [29, 42] on button "testtag (2)" at bounding box center [16, 38] width 27 height 7
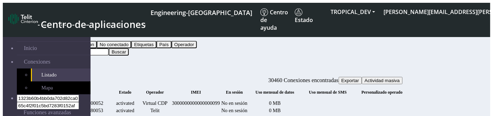
click at [71, 38] on button "Consulta" at bounding box center [59, 37] width 24 height 7
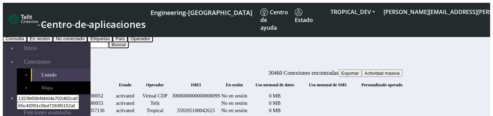
click at [113, 42] on button "Etiquetas" at bounding box center [99, 38] width 25 height 7
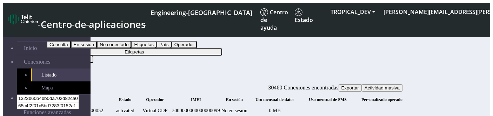
click at [221, 48] on button "Etiquetas" at bounding box center [134, 51] width 175 height 7
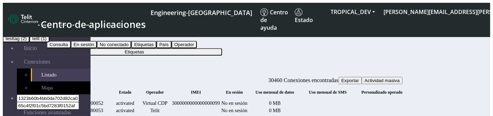
click at [29, 42] on button "testtag (2)" at bounding box center [16, 38] width 27 height 7
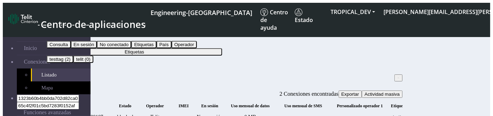
click at [72, 35] on button "Etiquetas" at bounding box center [59, 37] width 25 height 7
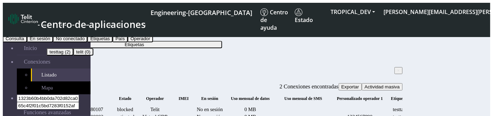
click at [27, 42] on button "Consulta" at bounding box center [15, 38] width 24 height 7
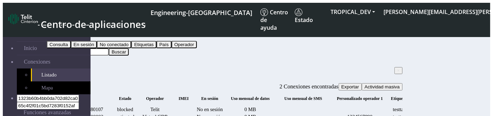
click at [109, 48] on input "Search..." at bounding box center [78, 51] width 62 height 7
click at [129, 48] on button "Buscar" at bounding box center [119, 51] width 20 height 7
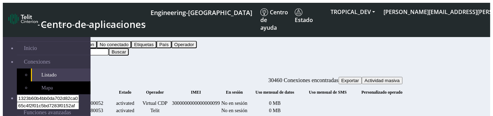
click at [129, 48] on button "Buscar" at bounding box center [119, 51] width 20 height 7
click at [109, 48] on input "Search..." at bounding box center [78, 51] width 62 height 7
click at [71, 35] on button "Consulta" at bounding box center [59, 37] width 24 height 7
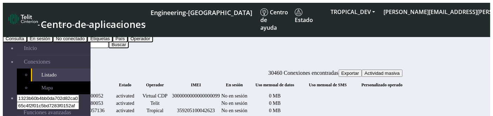
click at [113, 42] on button "Etiquetas" at bounding box center [99, 38] width 25 height 7
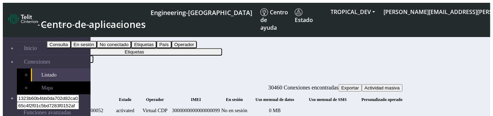
click at [222, 48] on button "Etiquetas" at bounding box center [134, 51] width 175 height 7
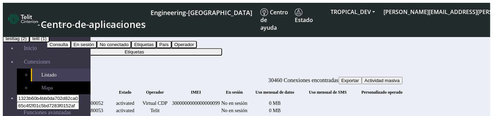
click at [29, 42] on button "testtag (2)" at bounding box center [16, 38] width 27 height 7
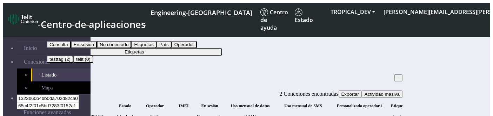
click at [397, 76] on span "×" at bounding box center [398, 78] width 2 height 5
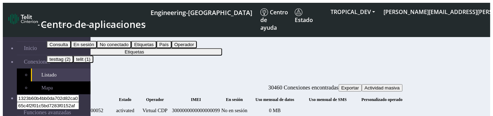
click at [72, 34] on button "Etiquetas" at bounding box center [59, 37] width 25 height 7
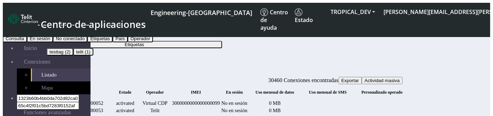
click at [27, 42] on button "Consulta" at bounding box center [15, 38] width 24 height 7
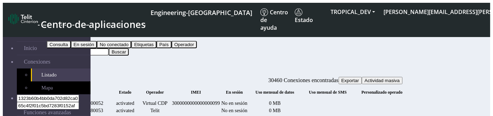
click at [129, 48] on button "Buscar" at bounding box center [119, 51] width 20 height 7
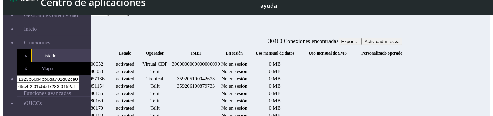
scroll to position [21, 0]
click at [359, 38] on span "Exportar" at bounding box center [350, 40] width 18 height 5
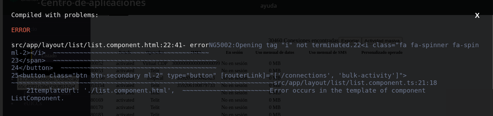
scroll to position [0, 0]
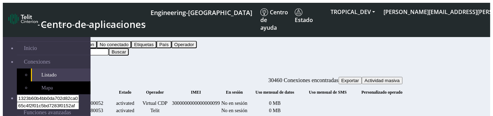
click at [71, 39] on button "Consulta" at bounding box center [59, 37] width 24 height 7
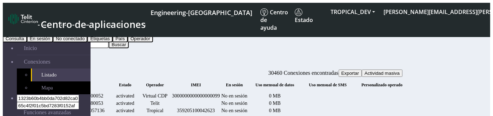
click at [27, 42] on button "Consulta" at bounding box center [15, 38] width 24 height 7
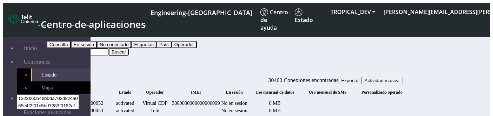
click at [71, 34] on button "Consulta" at bounding box center [59, 37] width 24 height 7
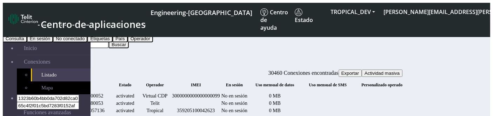
click at [53, 42] on button "En sesión" at bounding box center [40, 38] width 26 height 7
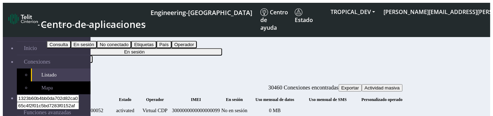
click at [213, 48] on button "En sesión" at bounding box center [134, 51] width 175 height 7
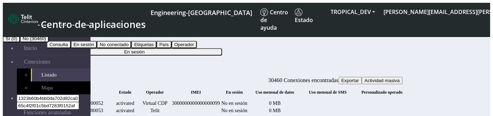
click at [73, 34] on button "En sesión" at bounding box center [60, 37] width 26 height 7
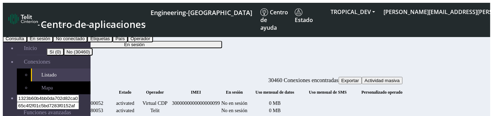
click at [87, 42] on button "No conectado" at bounding box center [70, 38] width 34 height 7
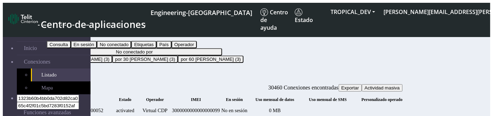
click at [81, 34] on button "No conectado" at bounding box center [64, 37] width 34 height 7
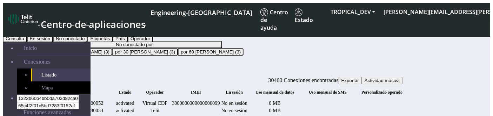
click at [113, 42] on button "Etiquetas" at bounding box center [99, 38] width 25 height 7
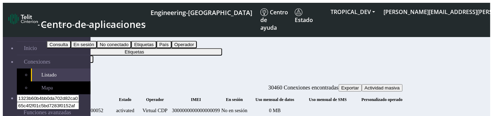
click at [222, 48] on button "Etiquetas" at bounding box center [134, 51] width 175 height 7
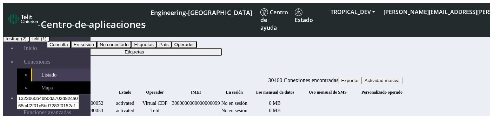
click at [29, 42] on button "testtag (2)" at bounding box center [16, 38] width 27 height 7
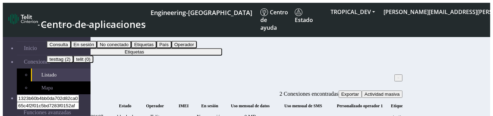
click at [359, 92] on span "Exportar" at bounding box center [350, 94] width 18 height 5
click at [397, 76] on span "×" at bounding box center [398, 78] width 2 height 5
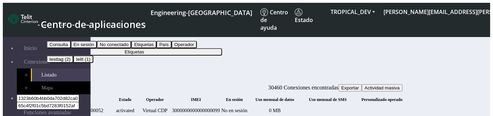
click at [212, 48] on button "Etiquetas" at bounding box center [134, 51] width 175 height 7
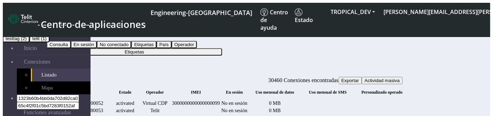
click at [29, 42] on button "testtag (2)" at bounding box center [16, 38] width 27 height 7
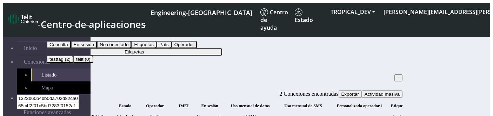
click at [359, 92] on span "Exportar" at bounding box center [350, 94] width 18 height 5
click at [228, 84] on div "Conexiones 2 Conexiones encontradas Exportar Actividad masiva" at bounding box center [225, 91] width 356 height 14
click at [359, 92] on span "Exportar" at bounding box center [350, 94] width 18 height 5
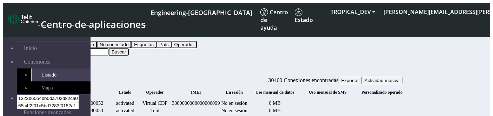
click at [71, 34] on button "Consulta" at bounding box center [59, 37] width 24 height 7
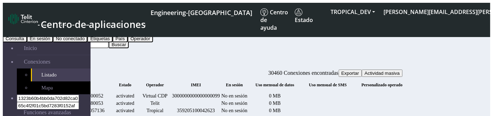
click at [113, 42] on button "Etiquetas" at bounding box center [99, 38] width 25 height 7
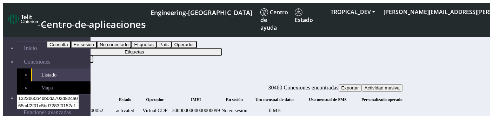
click at [212, 48] on button "Etiquetas" at bounding box center [134, 51] width 175 height 7
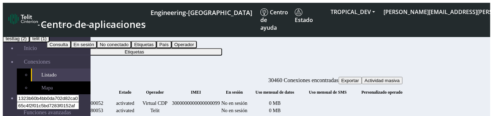
click at [29, 42] on button "testtag (2)" at bounding box center [16, 38] width 27 height 7
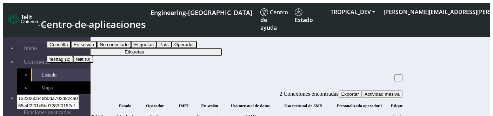
click at [359, 92] on span "Exportar" at bounding box center [350, 94] width 18 height 5
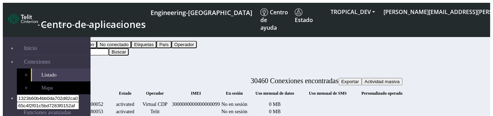
click at [71, 38] on button "Consulta" at bounding box center [59, 37] width 24 height 7
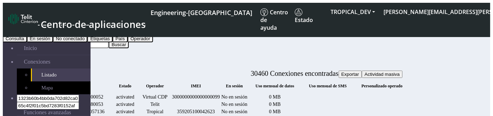
click at [113, 42] on button "Etiquetas" at bounding box center [99, 38] width 25 height 7
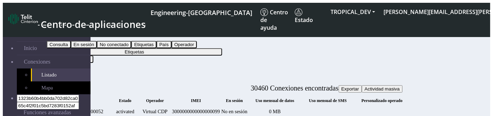
click at [222, 48] on button "Etiquetas" at bounding box center [134, 51] width 175 height 7
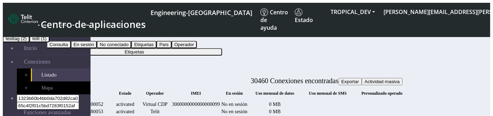
click at [29, 42] on button "testtag (2)" at bounding box center [16, 38] width 27 height 7
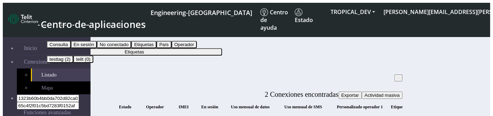
click at [361, 92] on button "Exportar" at bounding box center [349, 95] width 23 height 7
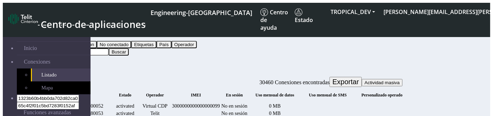
click at [71, 36] on button "Consulta" at bounding box center [59, 37] width 24 height 7
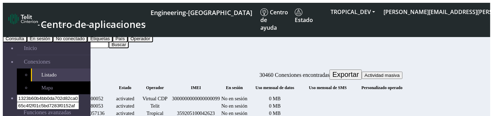
click at [113, 42] on button "Etiquetas" at bounding box center [99, 38] width 25 height 7
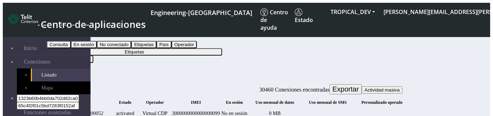
click at [216, 41] on div "Filtrar por Etiquetas Consulta En sesión No conectado Etiquetas País Operador E…" at bounding box center [225, 45] width 356 height 36
click at [212, 48] on button "Etiquetas" at bounding box center [134, 51] width 175 height 7
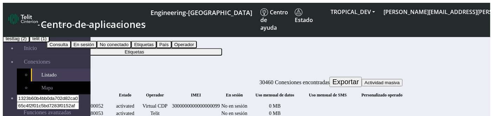
click at [29, 42] on button "testtag (2)" at bounding box center [16, 38] width 27 height 7
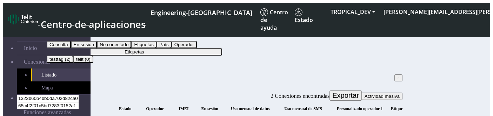
click at [359, 92] on span "Exportar" at bounding box center [345, 96] width 27 height 8
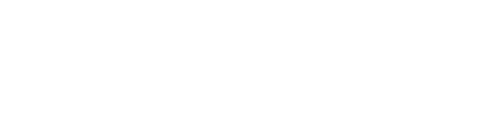
drag, startPoint x: 0, startPoint y: 0, endPoint x: 215, endPoint y: 56, distance: 222.4
click at [215, 3] on div at bounding box center [249, 3] width 493 height 0
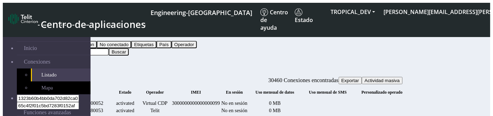
click at [71, 35] on button "Consulta" at bounding box center [59, 37] width 24 height 7
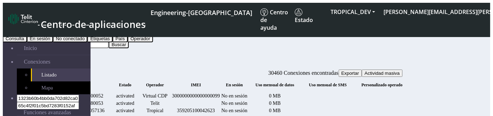
click at [113, 42] on button "Etiquetas" at bounding box center [99, 38] width 25 height 7
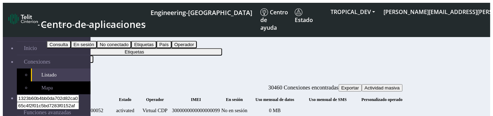
click at [222, 48] on button "Etiquetas" at bounding box center [134, 51] width 175 height 7
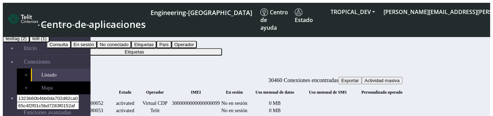
click at [49, 42] on button "telit (1)" at bounding box center [39, 38] width 20 height 7
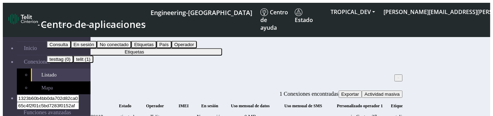
click at [361, 91] on button "Exportar" at bounding box center [349, 94] width 23 height 7
click at [189, 104] on span "IMEI" at bounding box center [183, 106] width 10 height 5
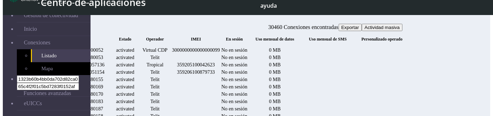
scroll to position [37, 0]
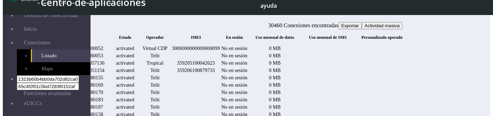
click at [399, 23] on span "Actividad masiva" at bounding box center [381, 25] width 35 height 5
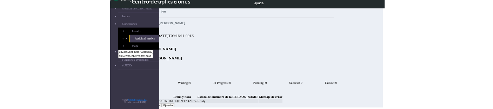
scroll to position [25, 0]
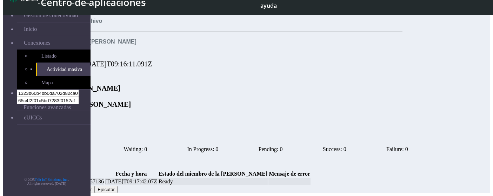
click at [82, 92] on span "text.addTags" at bounding box center [64, 96] width 35 height 8
copy span "addTags"
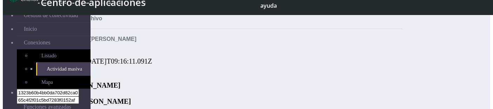
drag, startPoint x: 149, startPoint y: 63, endPoint x: 119, endPoint y: 62, distance: 29.8
click at [119, 62] on span "text.addTags [DATE]T09:16:11.091Z" at bounding box center [100, 61] width 106 height 8
copy span "t.addTags"
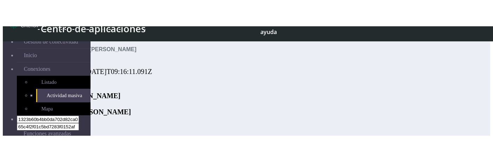
scroll to position [41, 0]
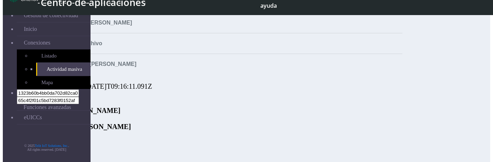
scroll to position [21, 0]
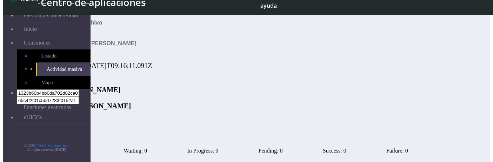
drag, startPoint x: 149, startPoint y: 68, endPoint x: 107, endPoint y: 68, distance: 41.4
click at [107, 68] on span "text.addTags [DATE]T09:16:11.091Z" at bounding box center [100, 66] width 106 height 8
copy span "text.addTags"
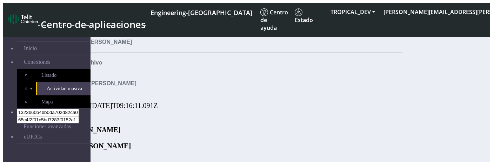
click at [147, 107] on span ":: text.addTags 2025-08-08T09:16:11.091Z" at bounding box center [102, 106] width 111 height 8
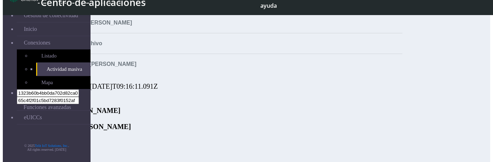
scroll to position [74, 0]
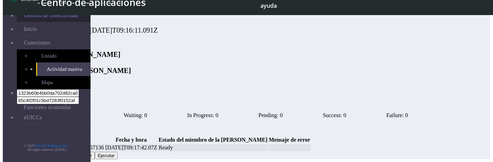
copy span "addTags"
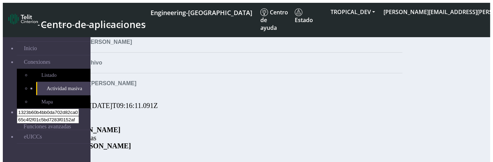
click at [144, 94] on span "Nombre" at bounding box center [225, 98] width 356 height 8
copy span "Nombre"
click at [60, 130] on link "eUICCs" at bounding box center [54, 136] width 74 height 13
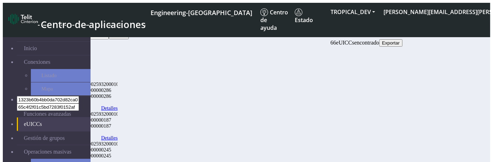
click at [109, 32] on input "Search..." at bounding box center [78, 35] width 62 height 7
click at [129, 36] on button "Buscar" at bounding box center [119, 35] width 20 height 7
click at [109, 34] on input "Search..." at bounding box center [78, 35] width 62 height 7
click at [67, 61] on link "Conexiones" at bounding box center [54, 61] width 74 height 13
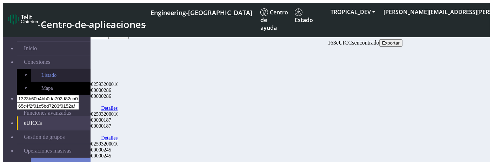
click at [53, 76] on link "Listado" at bounding box center [61, 75] width 60 height 13
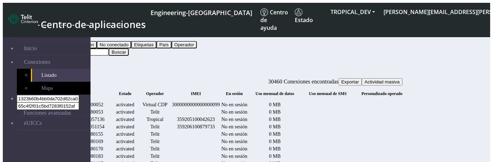
click at [129, 48] on button "Buscar" at bounding box center [119, 51] width 20 height 7
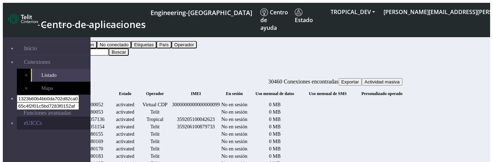
click at [49, 116] on link "eUICCs" at bounding box center [54, 122] width 74 height 13
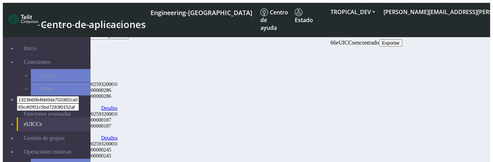
click at [129, 32] on button "Buscar" at bounding box center [119, 35] width 20 height 7
click at [109, 32] on input "Search..." at bounding box center [78, 35] width 62 height 7
click at [129, 32] on button "Buscar" at bounding box center [119, 35] width 20 height 7
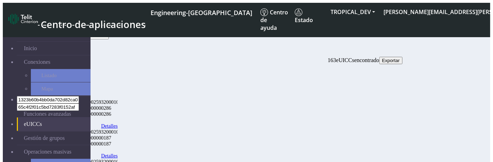
click at [68, 39] on button "Borrar" at bounding box center [58, 44] width 22 height 10
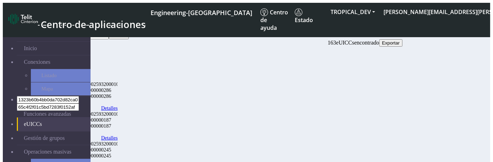
click at [117, 87] on div "89562008019000000286" at bounding box center [89, 90] width 57 height 6
copy div "89562008019000000286"
click at [109, 36] on input "Search..." at bounding box center [78, 35] width 62 height 7
paste input "89562008019000000286"
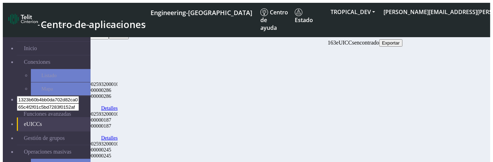
type input "89562008019000000286"
click at [385, 33] on div "89562008019000000286 Buscar" at bounding box center [225, 35] width 356 height 7
click at [129, 33] on button "Buscar" at bounding box center [119, 35] width 20 height 7
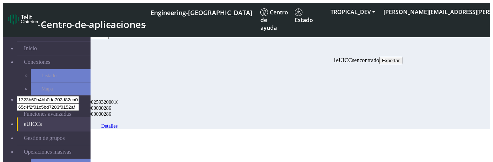
click at [399, 58] on span "Exportar" at bounding box center [391, 60] width 18 height 5
click at [270, 96] on div "Eid ICCID activo ICCID de reserva Tipo SGP 89040024000002593200010000007090 895…" at bounding box center [225, 96] width 356 height 65
click at [32, 131] on link "Gestión de grupos" at bounding box center [54, 137] width 74 height 13
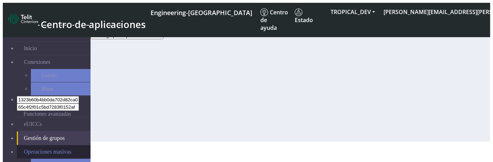
click at [39, 149] on span "Operaciones masivas" at bounding box center [48, 152] width 48 height 6
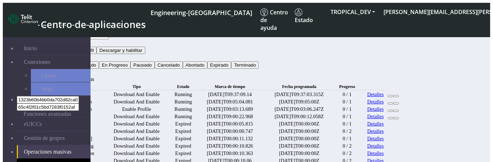
click at [103, 91] on td "Test_1234" at bounding box center [74, 94] width 55 height 7
copy td "Test_1234"
click at [109, 32] on input "text" at bounding box center [78, 35] width 62 height 7
paste input "Test_1234"
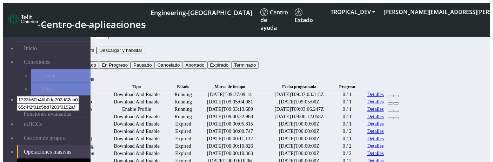
type input "Test_1234"
click at [67, 69] on button "Buscar" at bounding box center [57, 72] width 20 height 7
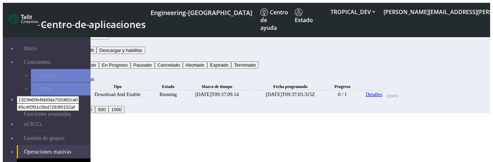
click at [61, 39] on button "Tipo" at bounding box center [54, 42] width 14 height 7
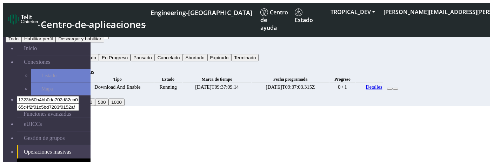
click at [104, 42] on button "Descargar y habilitar" at bounding box center [79, 38] width 48 height 7
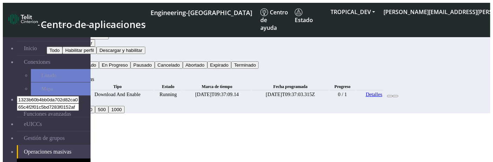
click at [67, 54] on button "Estado" at bounding box center [57, 57] width 20 height 7
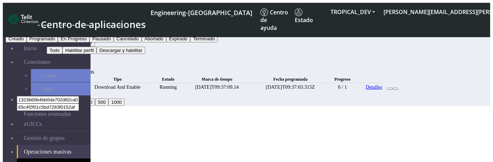
click at [67, 61] on button "Buscar" at bounding box center [57, 64] width 20 height 7
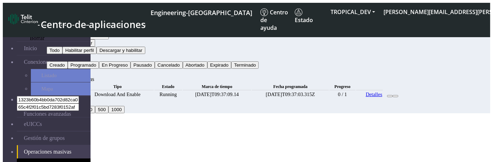
click at [69, 74] on icon "button" at bounding box center [69, 74] width 0 height 0
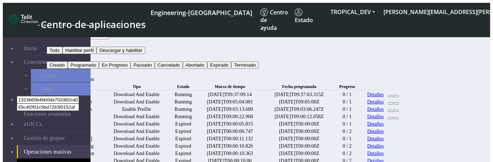
click at [67, 54] on button "Estado" at bounding box center [57, 57] width 20 height 7
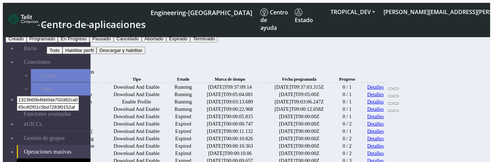
click at [142, 42] on button "Cancelado" at bounding box center [128, 38] width 28 height 7
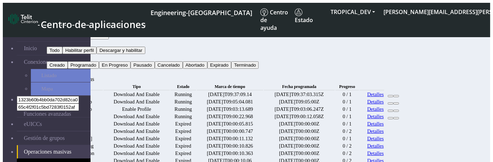
click at [67, 69] on button "Buscar" at bounding box center [57, 72] width 20 height 7
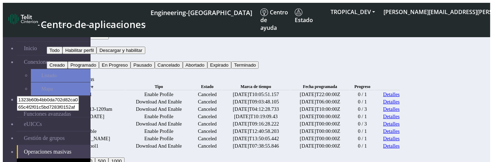
click at [75, 54] on button "Cancelado" at bounding box center [61, 57] width 28 height 7
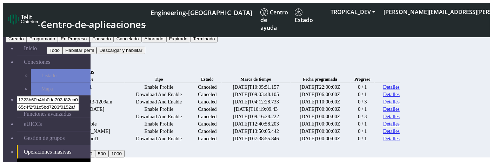
click at [190, 42] on button "Expirado" at bounding box center [178, 38] width 24 height 7
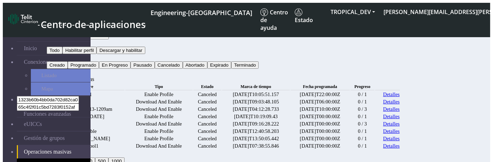
click at [67, 69] on button "Buscar" at bounding box center [57, 72] width 20 height 7
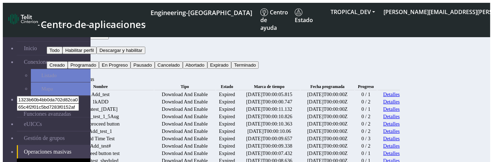
click at [71, 54] on button "Expirado" at bounding box center [59, 57] width 24 height 7
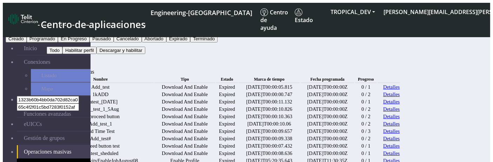
click at [354, 76] on date "Fecha programada" at bounding box center [327, 79] width 54 height 7
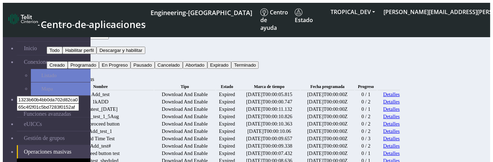
click at [399, 120] on link "Detalles" at bounding box center [391, 117] width 16 height 6
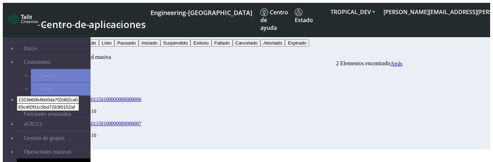
click at [67, 35] on button "Estado" at bounding box center [57, 35] width 20 height 7
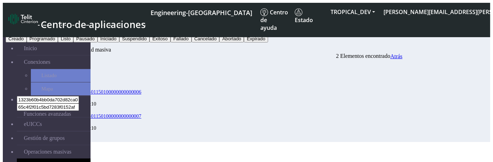
click at [97, 42] on button "Pausado" at bounding box center [85, 38] width 24 height 7
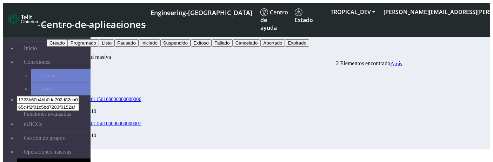
click at [67, 47] on button "Buscar" at bounding box center [57, 50] width 20 height 7
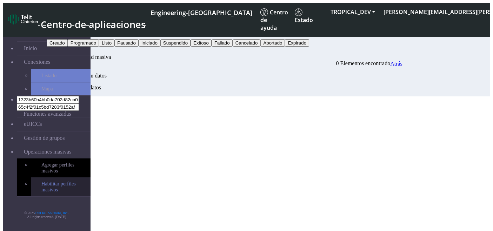
click at [68, 162] on link "Habilitar perfiles masivos" at bounding box center [61, 186] width 60 height 19
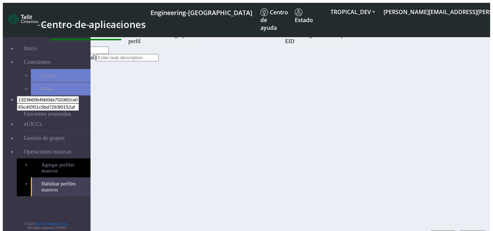
click at [193, 61] on div "Paso 1: Selección de tareas Paso 2: Selección de grupo de perfil Paso 3: Selecc…" at bounding box center [225, 46] width 356 height 29
click at [221, 61] on div "Paso 1: Selección de tareas Paso 2: Selección de grupo de perfil Paso 3: Selecc…" at bounding box center [225, 46] width 356 height 29
click at [151, 54] on div "Task Name testtttt" at bounding box center [225, 43] width 356 height 22
click at [466, 230] on button "Siguiente" at bounding box center [471, 233] width 25 height 7
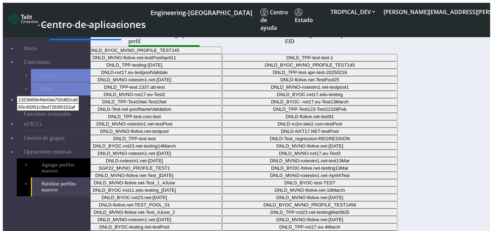
drag, startPoint x: 495, startPoint y: 164, endPoint x: 495, endPoint y: 210, distance: 45.9
click at [493, 210] on html "Centro de aplicaciones Engineering-US Centro de ayuda Estado TROPICAL_DEV vinod…" at bounding box center [246, 133] width 493 height 266
click at [402, 170] on div "Paso 1: Selección de tareas Paso 2: Selección de grupo de perfil Paso 3: Selecc…" at bounding box center [225, 157] width 356 height 250
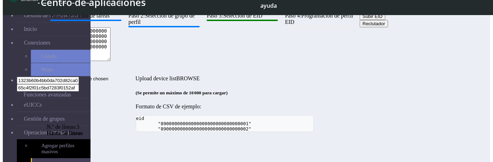
scroll to position [59, 0]
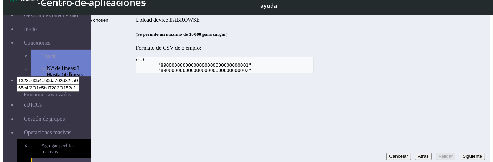
type textarea "89000000000000000000000000000023,89000000000000000000000000000024,8900000000000…"
click at [435, 153] on button "Validar" at bounding box center [445, 156] width 20 height 7
click at [415, 153] on button "Atrás" at bounding box center [423, 156] width 16 height 7
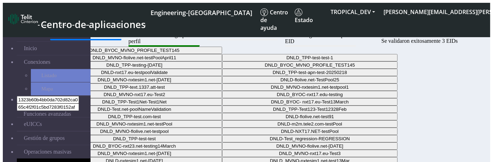
scroll to position [59, 0]
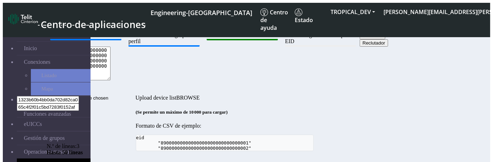
click at [359, 39] on button "Subir EID" at bounding box center [372, 35] width 26 height 7
click at [221, 102] on form "Subir EID Reclutador N.º de líneas: 3 Hasta 50 líneas Upload device list (Se pe…" at bounding box center [225, 91] width 356 height 119
click at [135, 94] on input "Upload device list" at bounding box center [91, 97] width 89 height 7
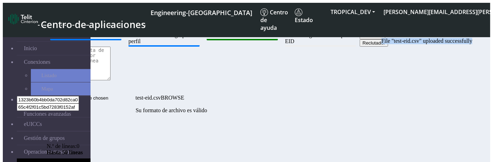
drag, startPoint x: 468, startPoint y: 37, endPoint x: 368, endPoint y: 41, distance: 99.6
click at [381, 41] on div "× File "test-eid.csv" uploaded successfully" at bounding box center [433, 36] width 105 height 15
click at [135, 94] on input "test-eid.csv" at bounding box center [91, 97] width 89 height 7
drag, startPoint x: 469, startPoint y: 38, endPoint x: 417, endPoint y: 38, distance: 52.2
click at [417, 38] on div "× File "test-eid.csv" uploaded successfully" at bounding box center [433, 36] width 105 height 15
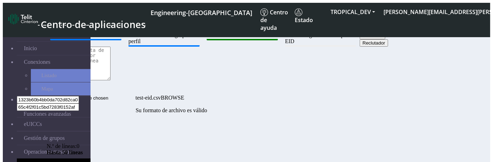
click at [130, 97] on input "test-eid.csv" at bounding box center [91, 97] width 89 height 7
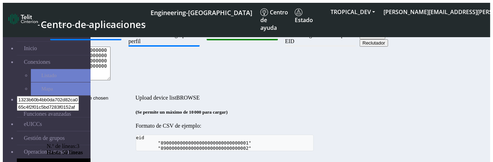
click at [359, 39] on button "Subir EID" at bounding box center [372, 35] width 26 height 7
click at [135, 94] on input "Upload device list" at bounding box center [91, 97] width 89 height 7
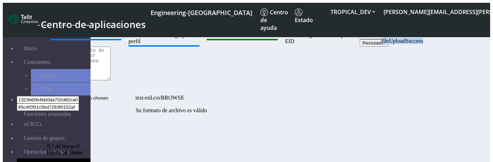
drag, startPoint x: 446, startPoint y: 36, endPoint x: 386, endPoint y: 33, distance: 60.7
click at [386, 33] on div "× fileUploadSuccess" at bounding box center [433, 36] width 105 height 15
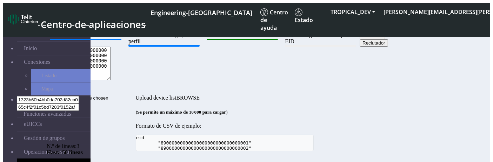
click at [359, 39] on button "Subir EID" at bounding box center [372, 35] width 26 height 7
click at [135, 94] on input "Upload device list" at bounding box center [91, 97] width 89 height 7
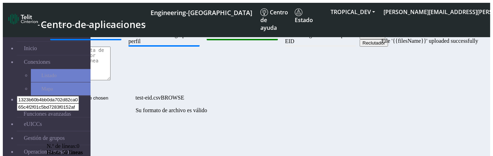
drag, startPoint x: 160, startPoint y: 94, endPoint x: 119, endPoint y: 24, distance: 80.9
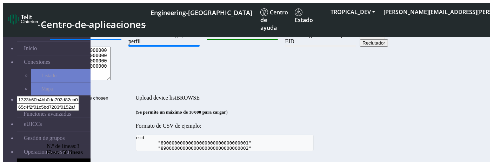
click at [359, 39] on button "Subir EID" at bounding box center [372, 35] width 26 height 7
click at [135, 94] on input "Upload device list" at bounding box center [91, 97] width 89 height 7
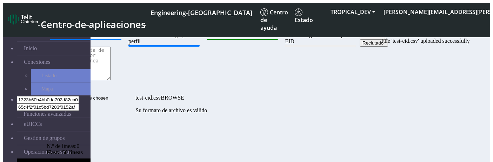
scroll to position [59, 0]
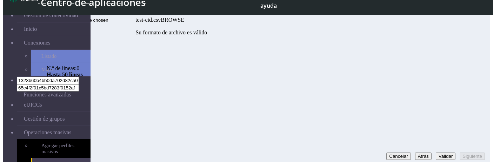
click at [435, 153] on button "Validar" at bounding box center [445, 156] width 20 height 7
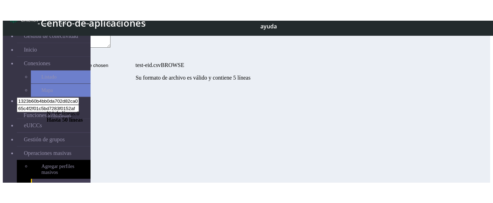
scroll to position [18, 0]
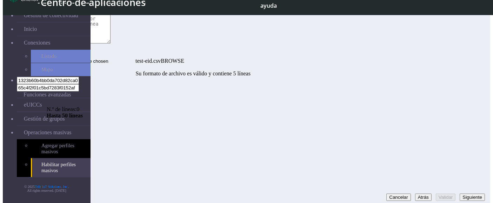
click at [415, 162] on button "Atrás" at bounding box center [423, 197] width 16 height 7
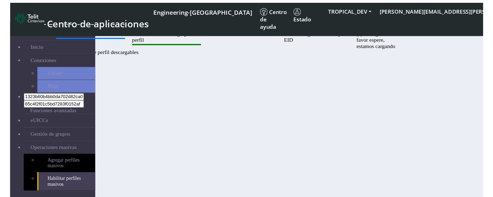
scroll to position [18, 0]
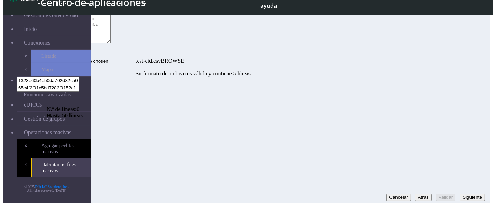
click at [135, 60] on input "test-eid.csv" at bounding box center [91, 60] width 89 height 7
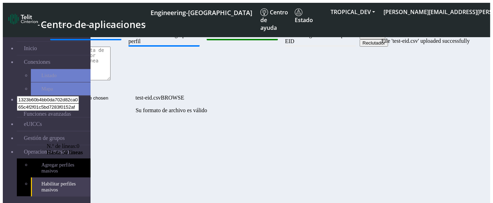
drag, startPoint x: 469, startPoint y: 38, endPoint x: 414, endPoint y: 40, distance: 54.7
click at [414, 40] on div "× File 'test-eid.csv' uploaded successfully" at bounding box center [433, 36] width 105 height 15
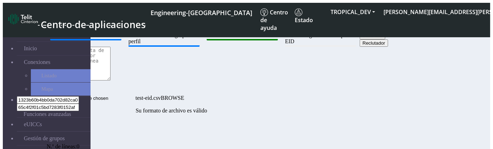
click at [359, 47] on button "Reclutador" at bounding box center [373, 42] width 28 height 7
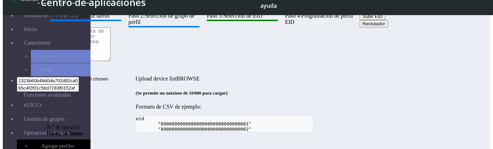
scroll to position [11, 0]
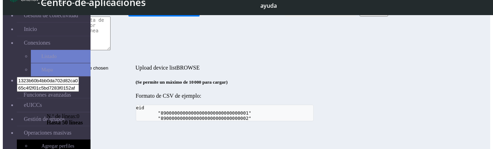
click at [359, 9] on button "Subir EID" at bounding box center [372, 5] width 26 height 7
click at [359, 16] on button "Reclutador" at bounding box center [373, 12] width 28 height 7
click at [110, 50] on textarea at bounding box center [79, 33] width 64 height 34
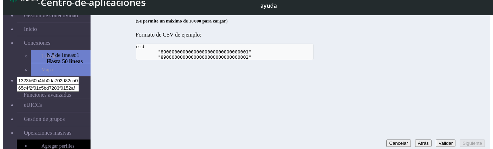
type textarea "123456789032678987"
click at [435, 140] on button "Validar" at bounding box center [445, 142] width 20 height 7
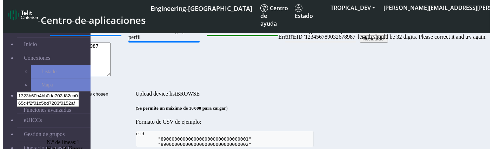
scroll to position [0, 0]
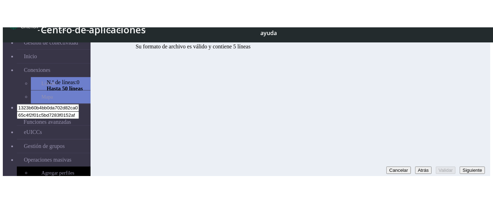
scroll to position [18, 0]
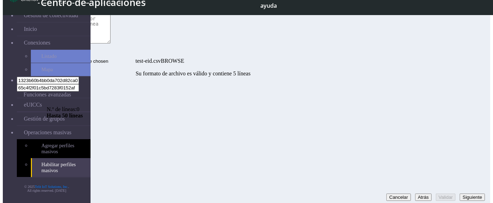
click at [135, 57] on input "test-eid.csv" at bounding box center [91, 60] width 89 height 7
click at [435, 148] on button "Validar" at bounding box center [445, 197] width 20 height 7
click at [124, 61] on input "test-eid.csv" at bounding box center [91, 60] width 89 height 7
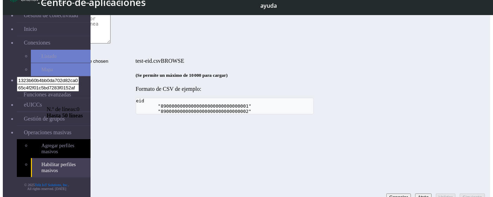
drag, startPoint x: 124, startPoint y: 61, endPoint x: 104, endPoint y: 29, distance: 38.4
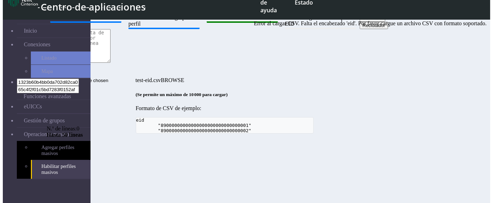
scroll to position [0, 0]
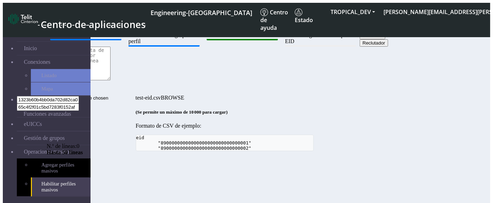
click at [135, 95] on input "test-eid.csv" at bounding box center [91, 97] width 89 height 7
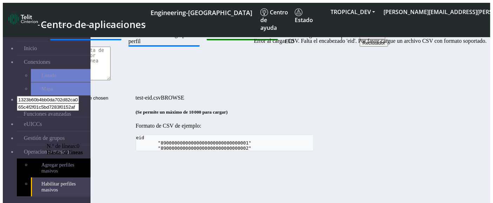
click at [103, 26] on div "Habilitar perfiles masivos" at bounding box center [225, 29] width 356 height 6
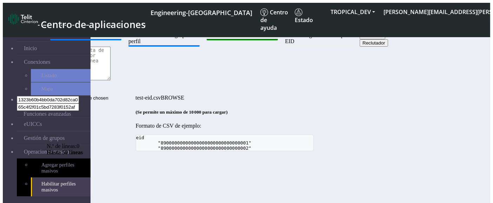
click at [135, 94] on input "test-eid.csv" at bounding box center [91, 97] width 89 height 7
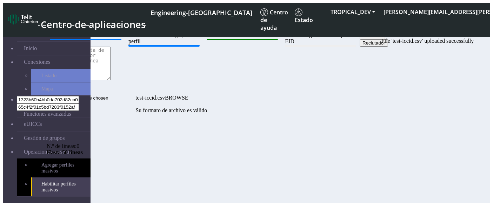
scroll to position [18, 0]
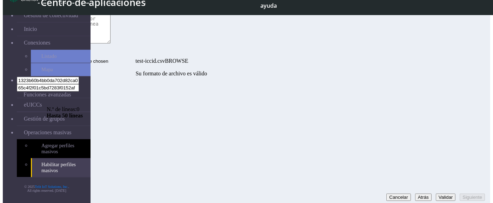
click at [435, 148] on button "Validar" at bounding box center [445, 197] width 20 height 7
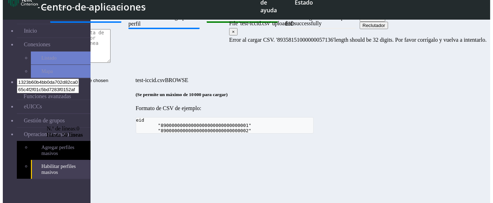
scroll to position [0, 0]
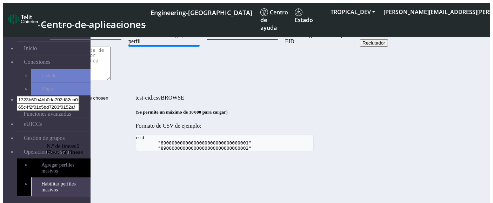
scroll to position [18, 0]
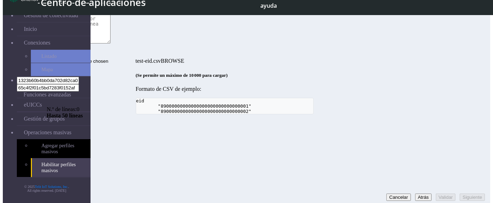
click at [359, 10] on button "Reclutador" at bounding box center [373, 5] width 28 height 7
click at [110, 43] on textarea at bounding box center [79, 27] width 64 height 34
type textarea "3456"
click at [441, 194] on button "Validar" at bounding box center [445, 197] width 20 height 7
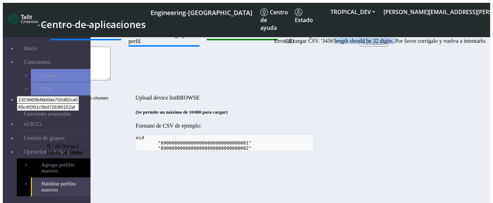
drag, startPoint x: 300, startPoint y: 37, endPoint x: 369, endPoint y: 40, distance: 68.4
click at [369, 40] on p "Error al cargar CSV. '3456'length should be 32 digits. Por favor corrígalo y vu…" at bounding box center [380, 41] width 212 height 6
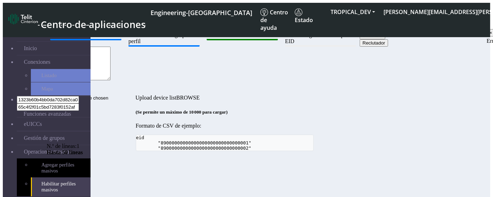
copy p "length should be 32 digits."
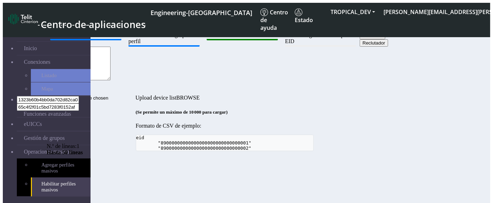
click at [110, 80] on textarea "3456" at bounding box center [79, 64] width 64 height 34
click at [359, 47] on button "Reclutador" at bounding box center [373, 42] width 28 height 7
click at [110, 80] on textarea at bounding box center [79, 64] width 64 height 34
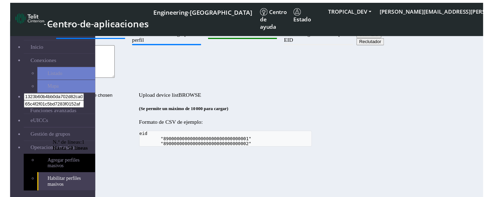
scroll to position [18, 0]
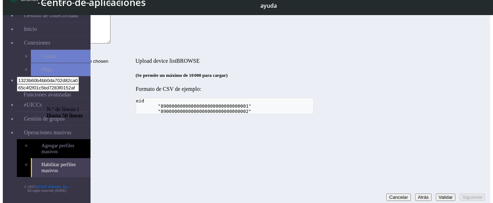
type textarea "3456"
click at [435, 194] on button "Validar" at bounding box center [445, 197] width 20 height 7
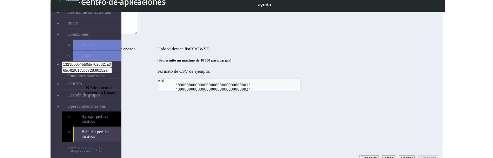
scroll to position [0, 0]
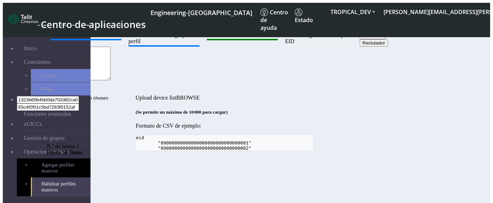
click at [359, 39] on button "Subir EID" at bounding box center [372, 35] width 26 height 7
drag, startPoint x: 150, startPoint y: 94, endPoint x: 116, endPoint y: 99, distance: 35.0
click at [116, 99] on input "Upload device list" at bounding box center [91, 97] width 89 height 7
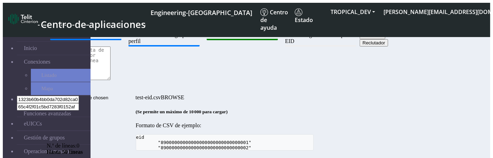
click at [135, 96] on input "test-eid.csv" at bounding box center [91, 97] width 89 height 7
click at [359, 47] on button "Reclutador" at bounding box center [373, 42] width 28 height 7
click at [110, 80] on textarea at bounding box center [79, 64] width 64 height 34
type textarea "mm"
click at [359, 39] on button "Subir EID" at bounding box center [372, 35] width 26 height 7
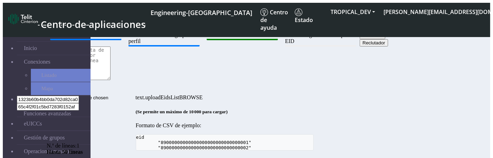
drag, startPoint x: 160, startPoint y: 96, endPoint x: 120, endPoint y: 130, distance: 52.3
click at [120, 130] on form "[PERSON_NAME] Reclutador N.º de líneas: 1 Hasta 50 líneas text.uploadEidsList (…" at bounding box center [225, 91] width 356 height 119
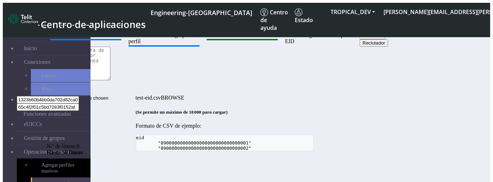
click at [170, 83] on div "Subir EID Reclutador N.º de líneas: 0 Hasta 50 líneas test-eid.csv" at bounding box center [225, 67] width 356 height 70
click at [359, 47] on button "Reclutador" at bounding box center [373, 42] width 28 height 7
click at [359, 39] on button "Subir EID" at bounding box center [372, 35] width 26 height 7
click at [359, 47] on button "Reclutador" at bounding box center [373, 42] width 28 height 7
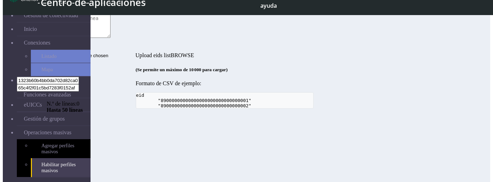
scroll to position [39, 0]
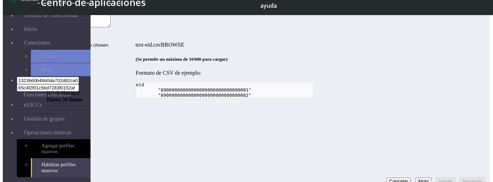
scroll to position [33, 0]
click at [154, 82] on div "(Se permite un máximo de 10 000 para cargar) Formato de CSV de ejemplo: eid "89…" at bounding box center [225, 78] width 356 height 42
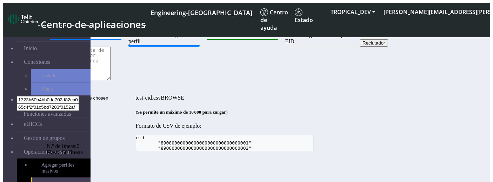
click at [359, 47] on button "Reclutador" at bounding box center [373, 42] width 28 height 7
